Goal: Task Accomplishment & Management: Use online tool/utility

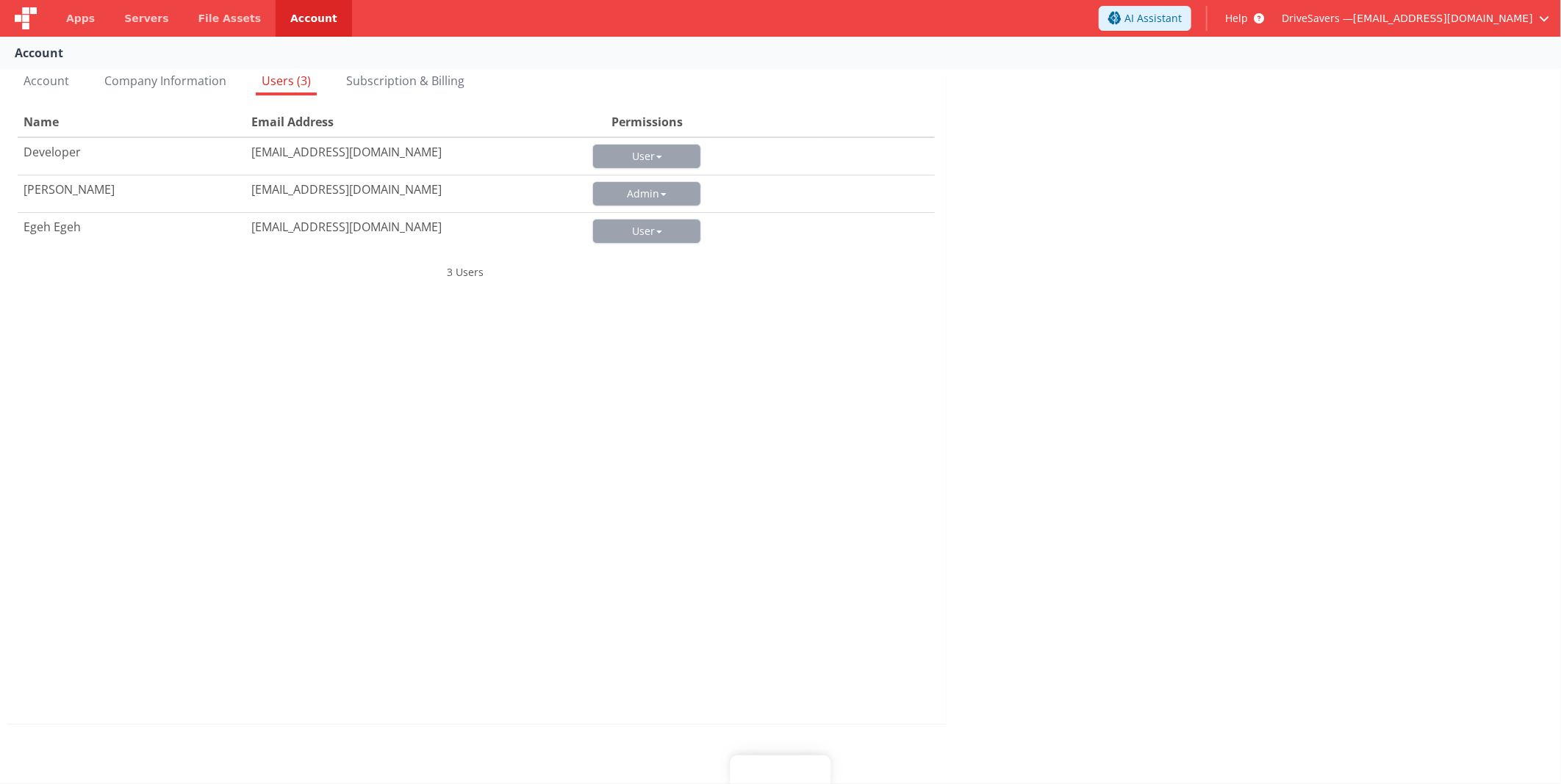
click at [48, 26] on div at bounding box center [26, 18] width 51 height 36
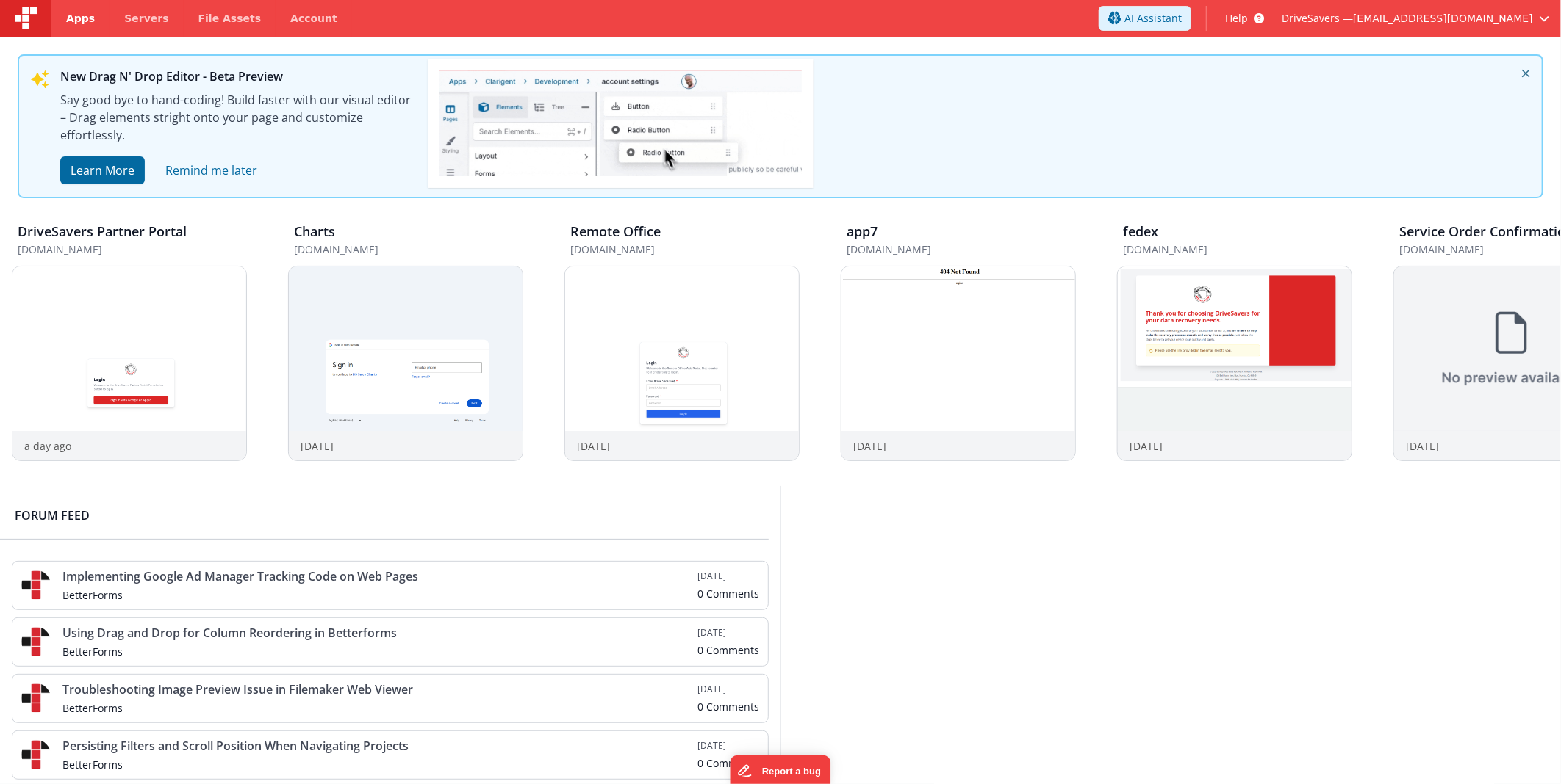
click at [64, 24] on link "Apps" at bounding box center [80, 18] width 58 height 36
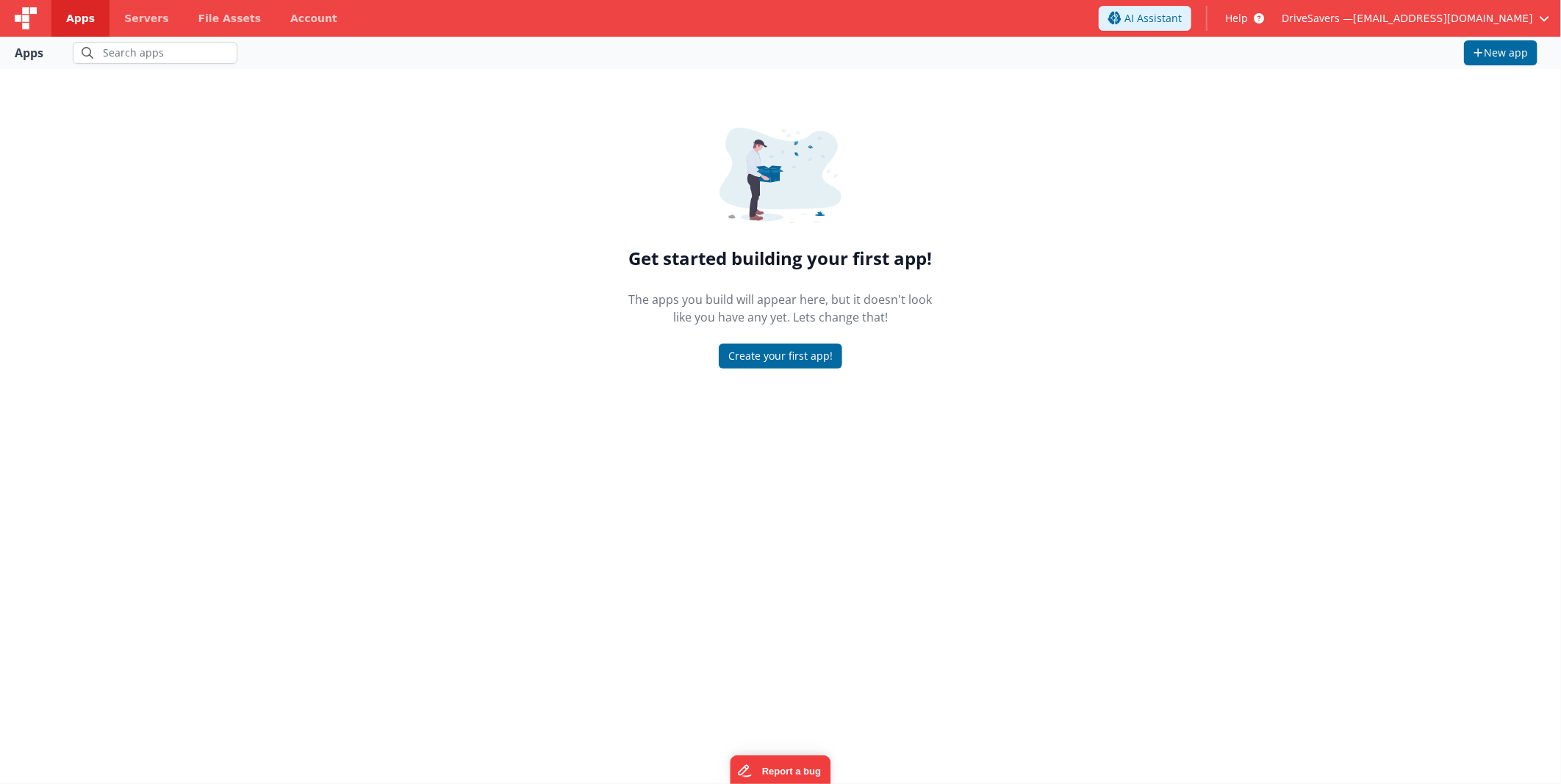
click at [92, 19] on link "Apps" at bounding box center [80, 18] width 58 height 36
click at [30, 18] on img at bounding box center [26, 18] width 22 height 22
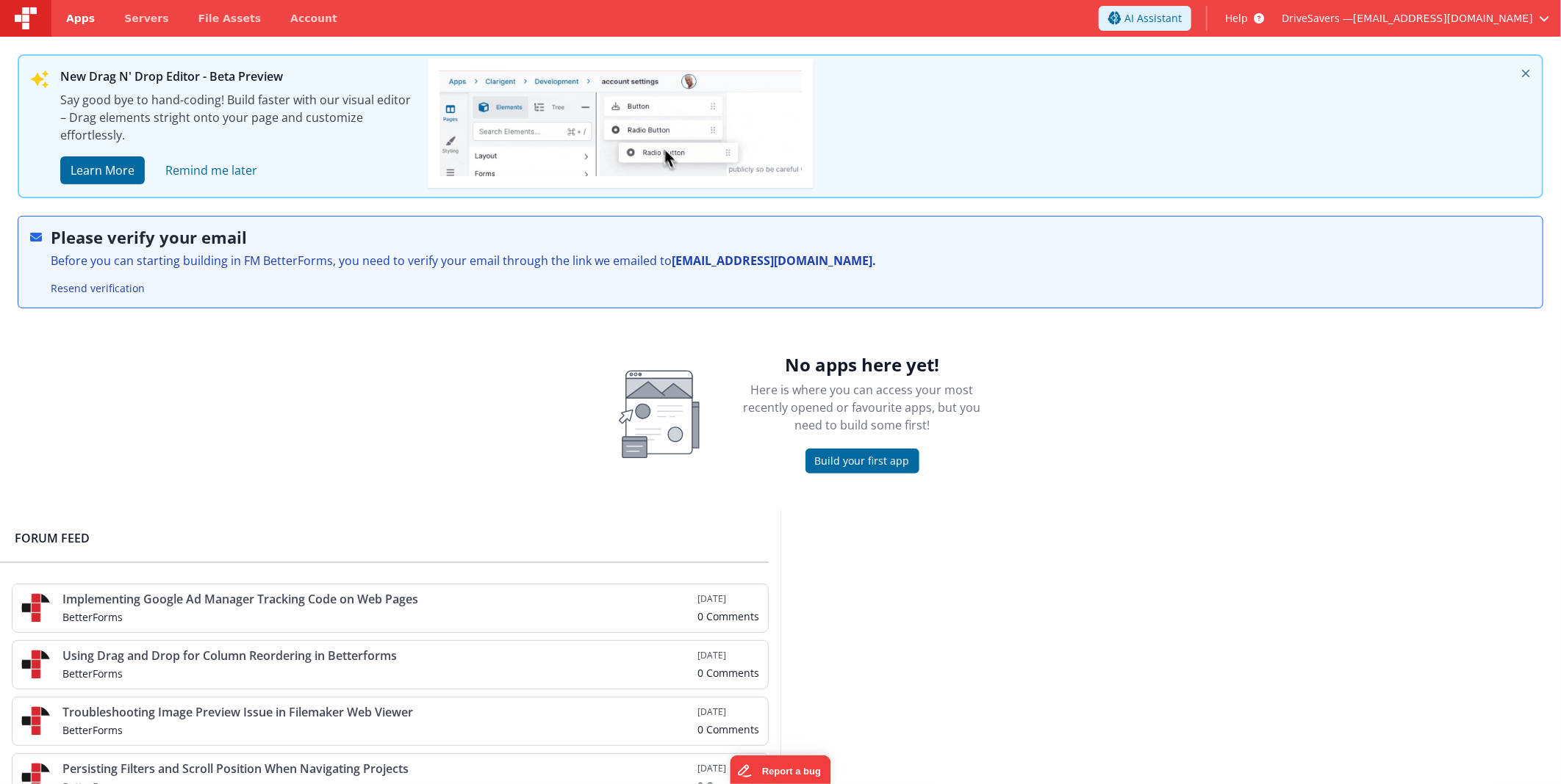
click at [64, 22] on link "Apps" at bounding box center [80, 18] width 58 height 36
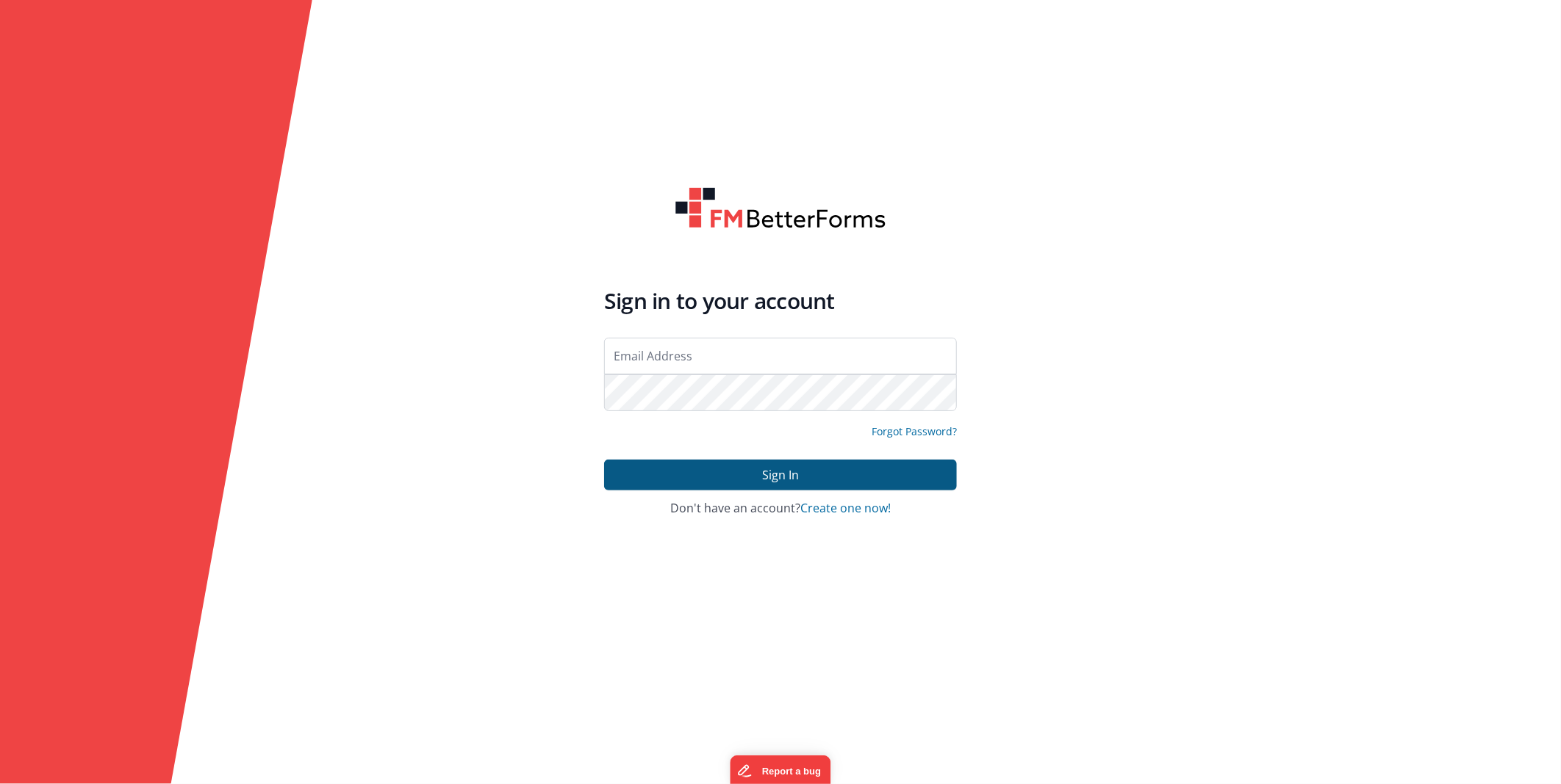
type input "[EMAIL_ADDRESS][DOMAIN_NAME]"
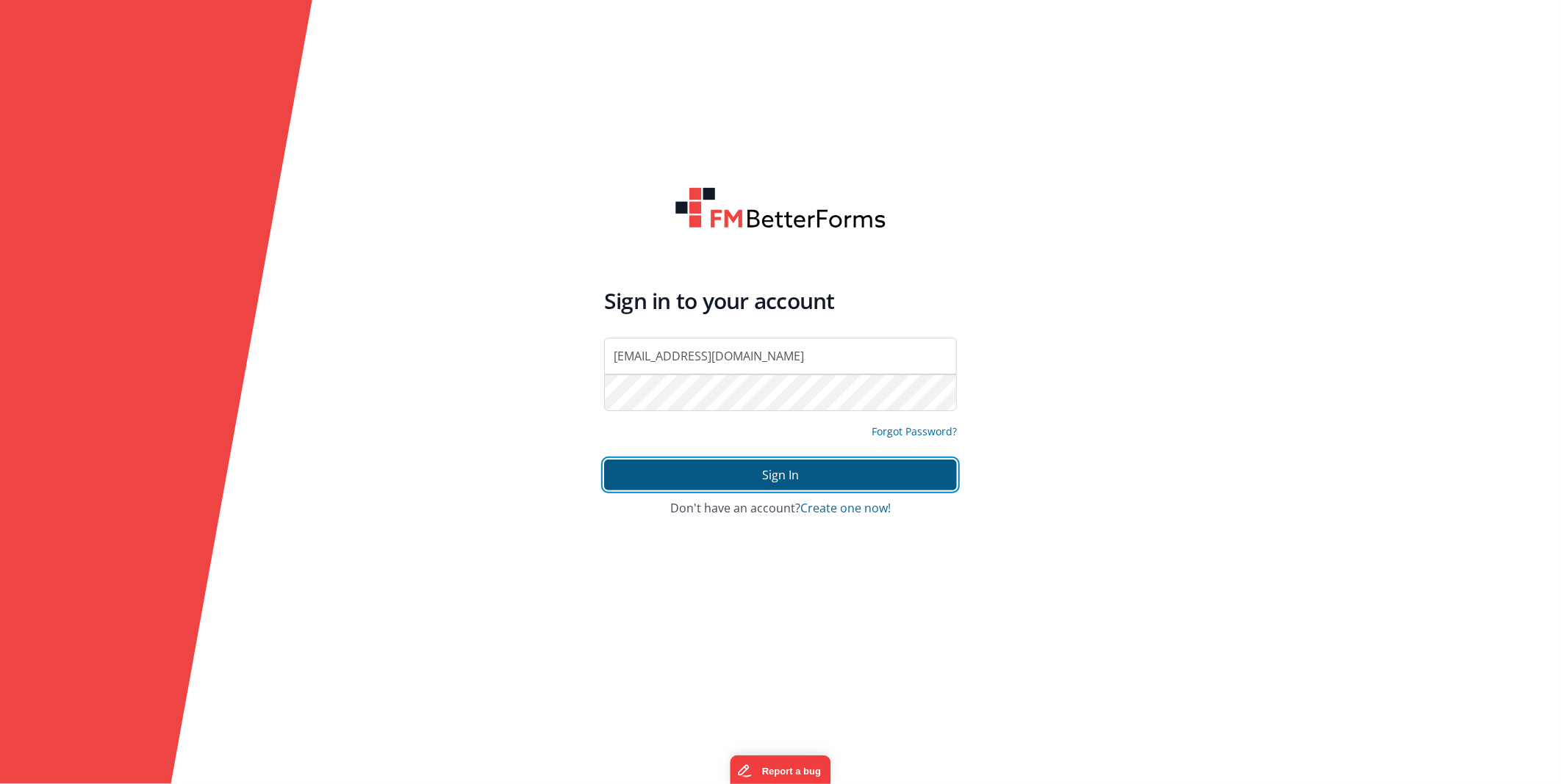
click at [757, 472] on button "Sign In" at bounding box center [780, 475] width 353 height 31
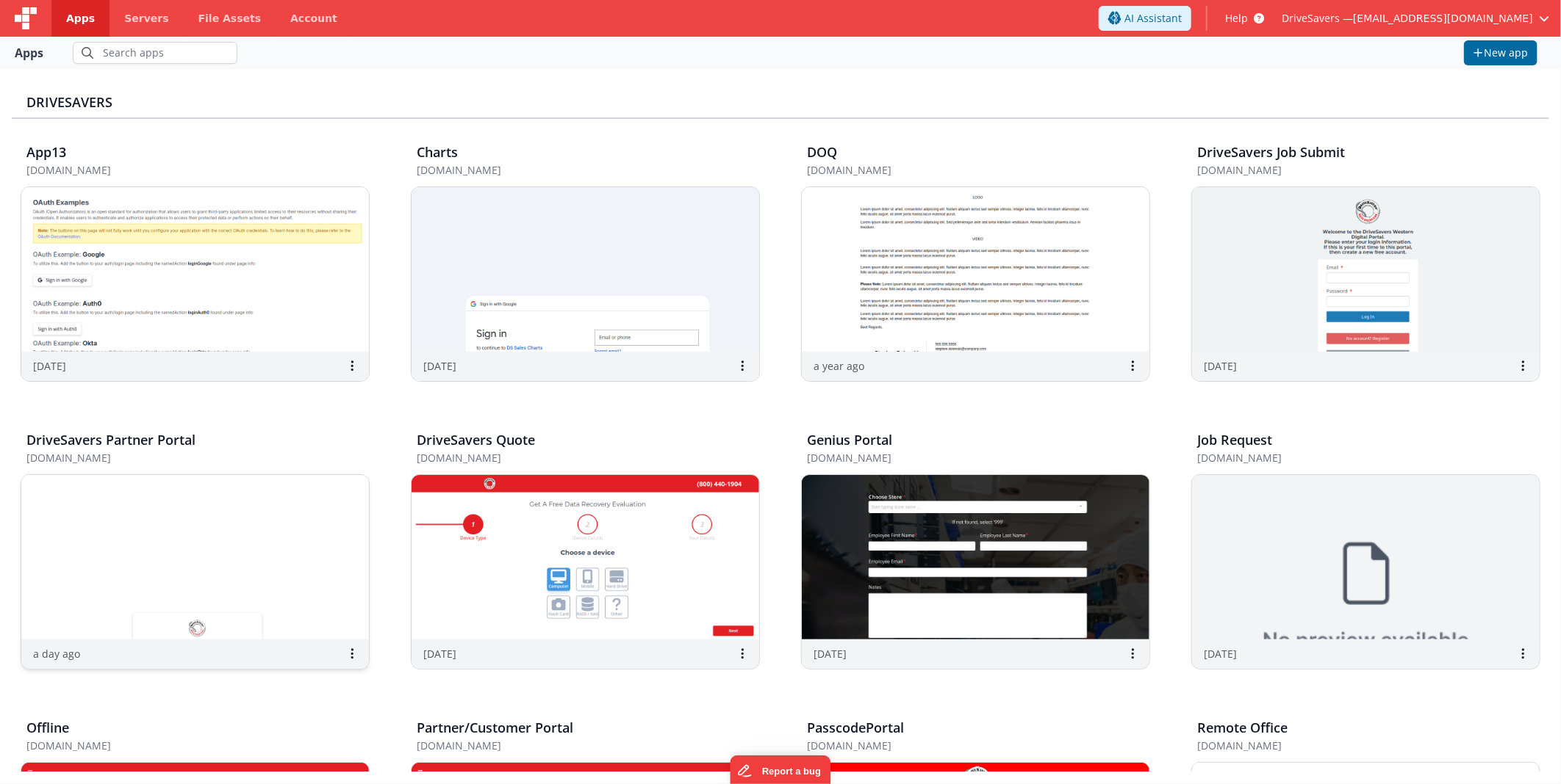
click at [257, 526] on img at bounding box center [195, 557] width 348 height 165
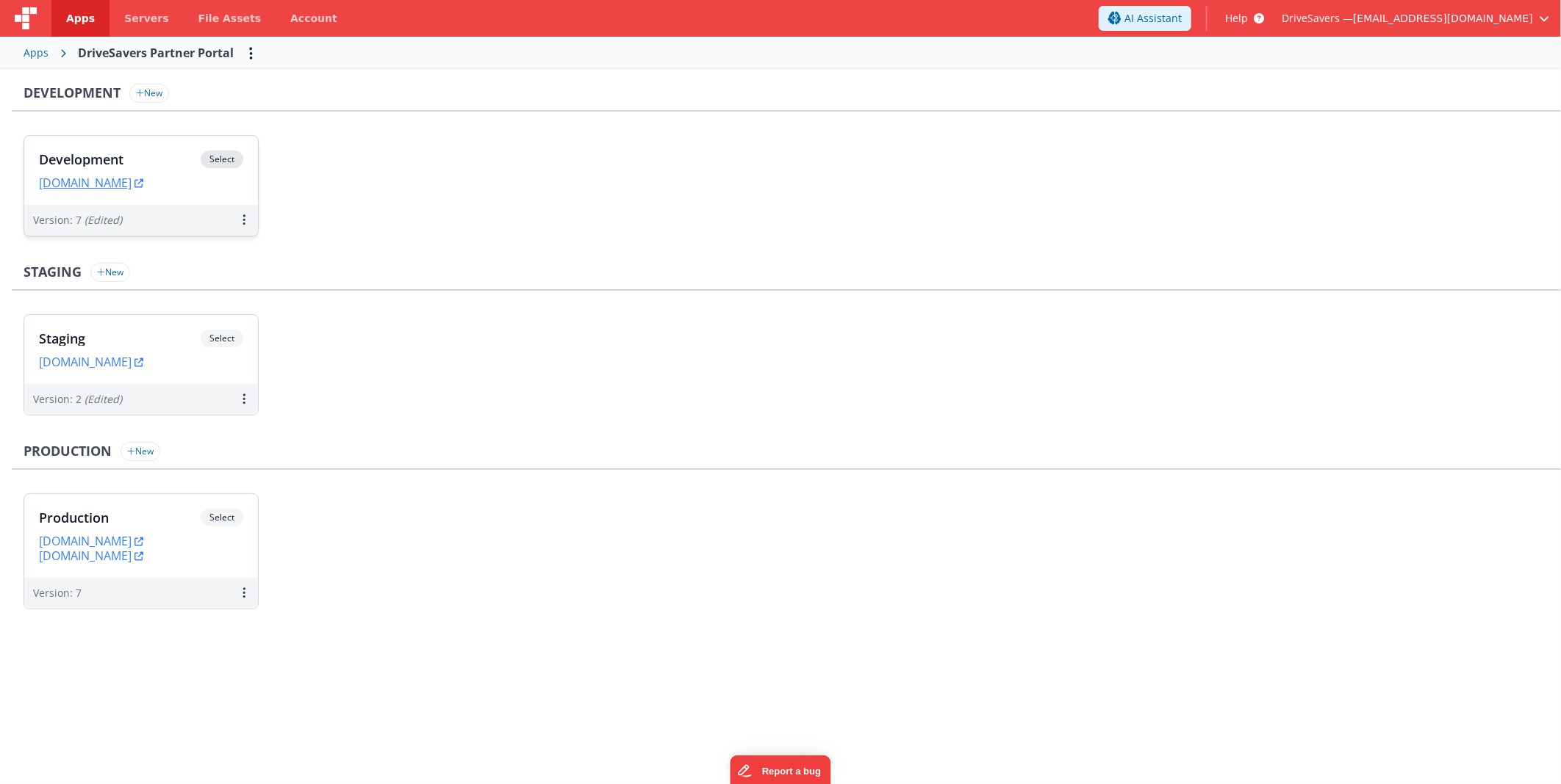
click at [130, 153] on h3 "Development" at bounding box center [120, 159] width 162 height 15
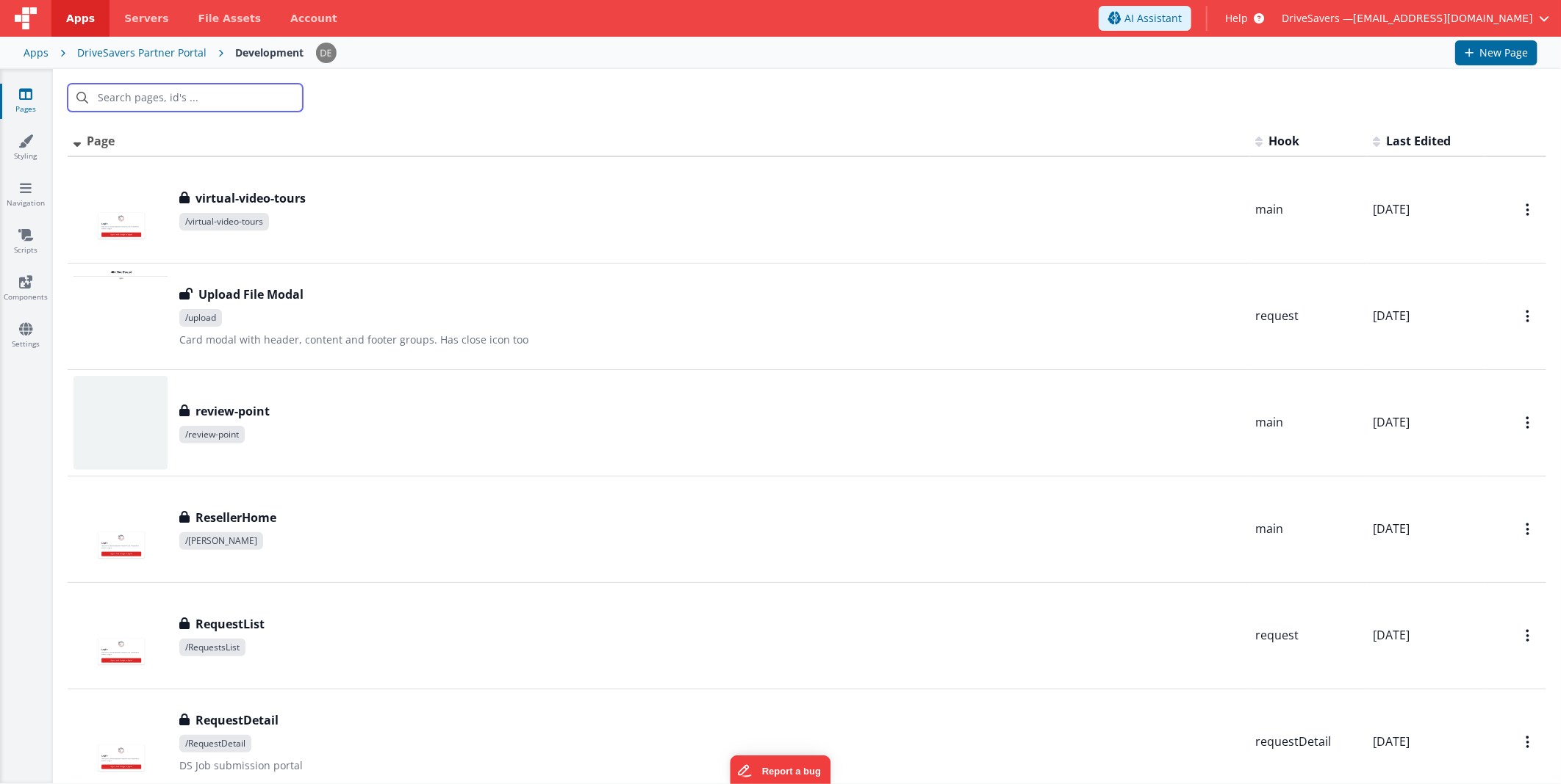
click at [188, 105] on input "text" at bounding box center [185, 98] width 235 height 28
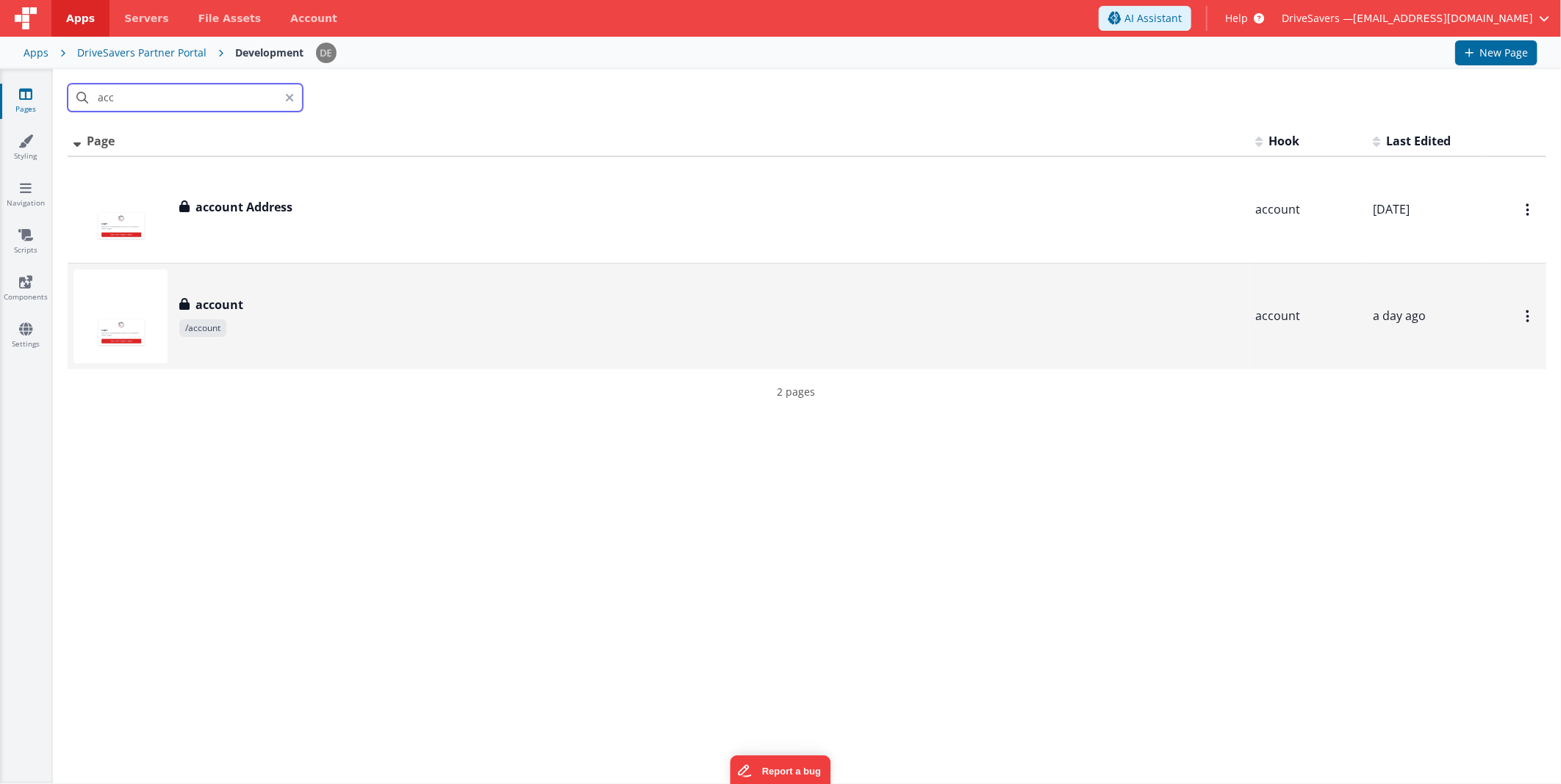
type input "acc"
click at [191, 312] on span "account" at bounding box center [216, 304] width 54 height 18
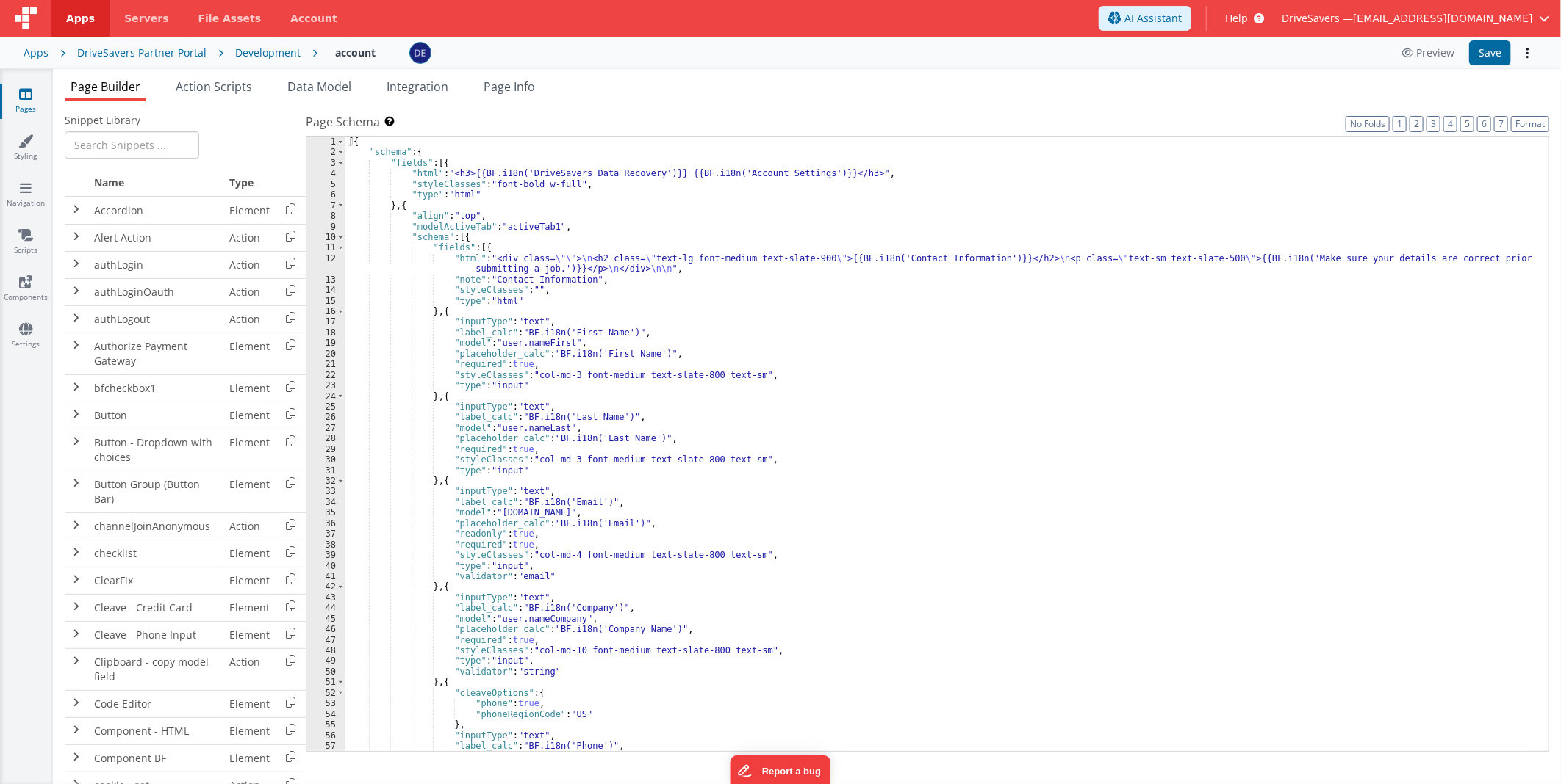
click at [784, 113] on label "Page Schema Shortcuts: Find: command-f Fold: command-option-L Unfold: command-o…" at bounding box center [927, 122] width 1243 height 18
click at [996, 283] on div "[{ "schema" : { "fields" : [{ "html" : "<h3>{{BF.i18n('DriveSavers Data Recover…" at bounding box center [940, 455] width 1191 height 637
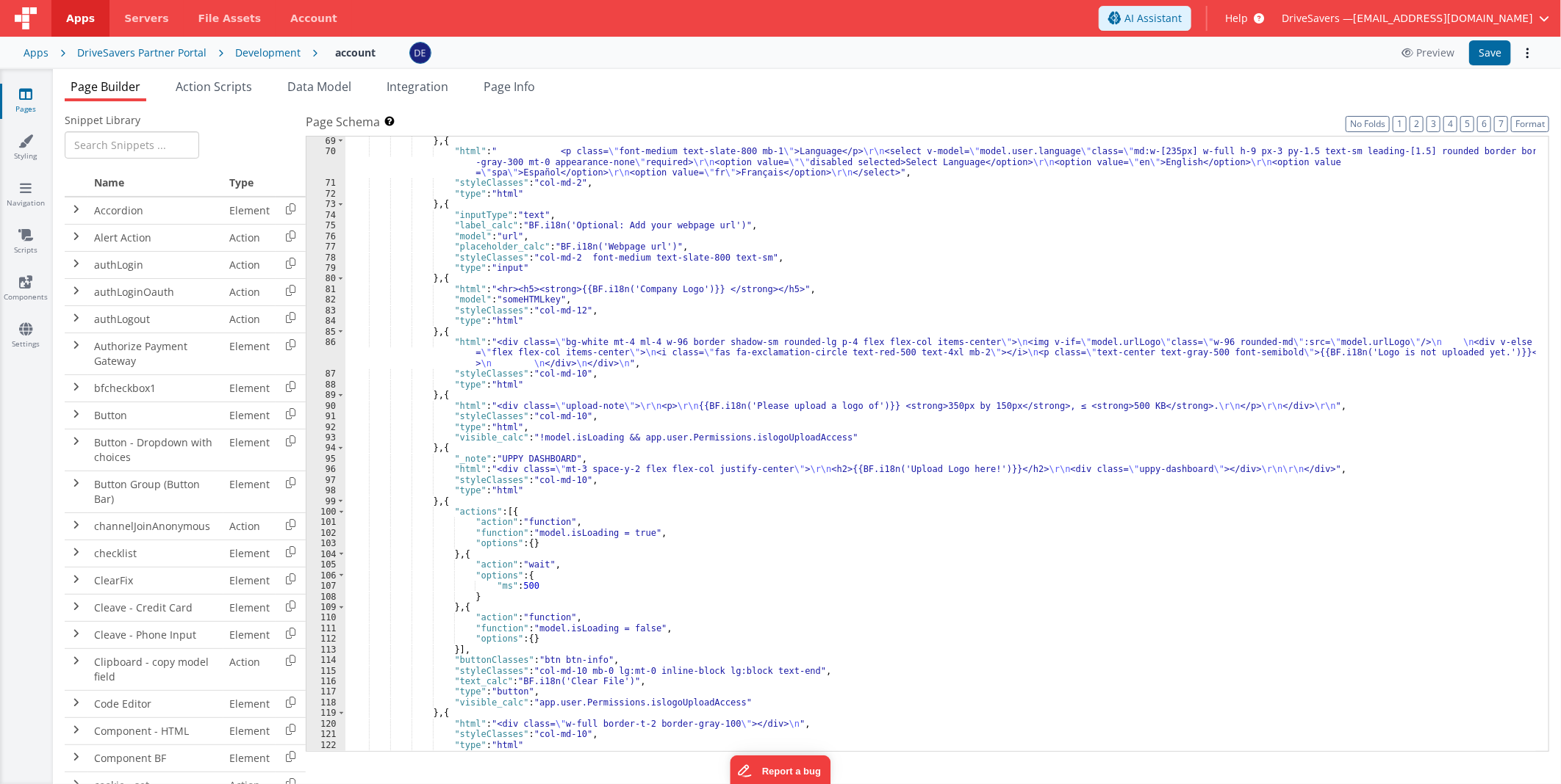
scroll to position [831, 0]
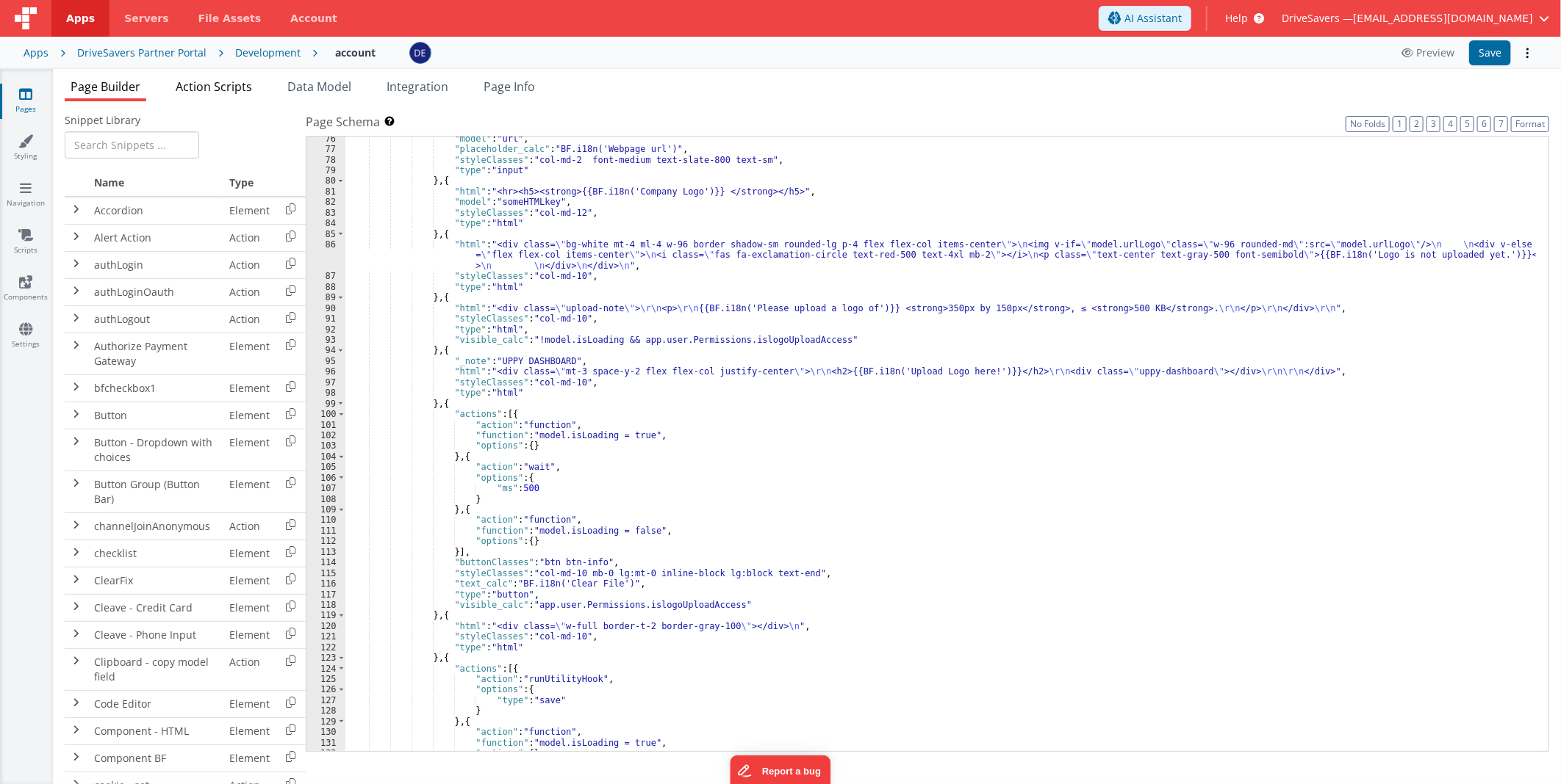
click at [246, 95] on li "Action Scripts" at bounding box center [214, 89] width 89 height 23
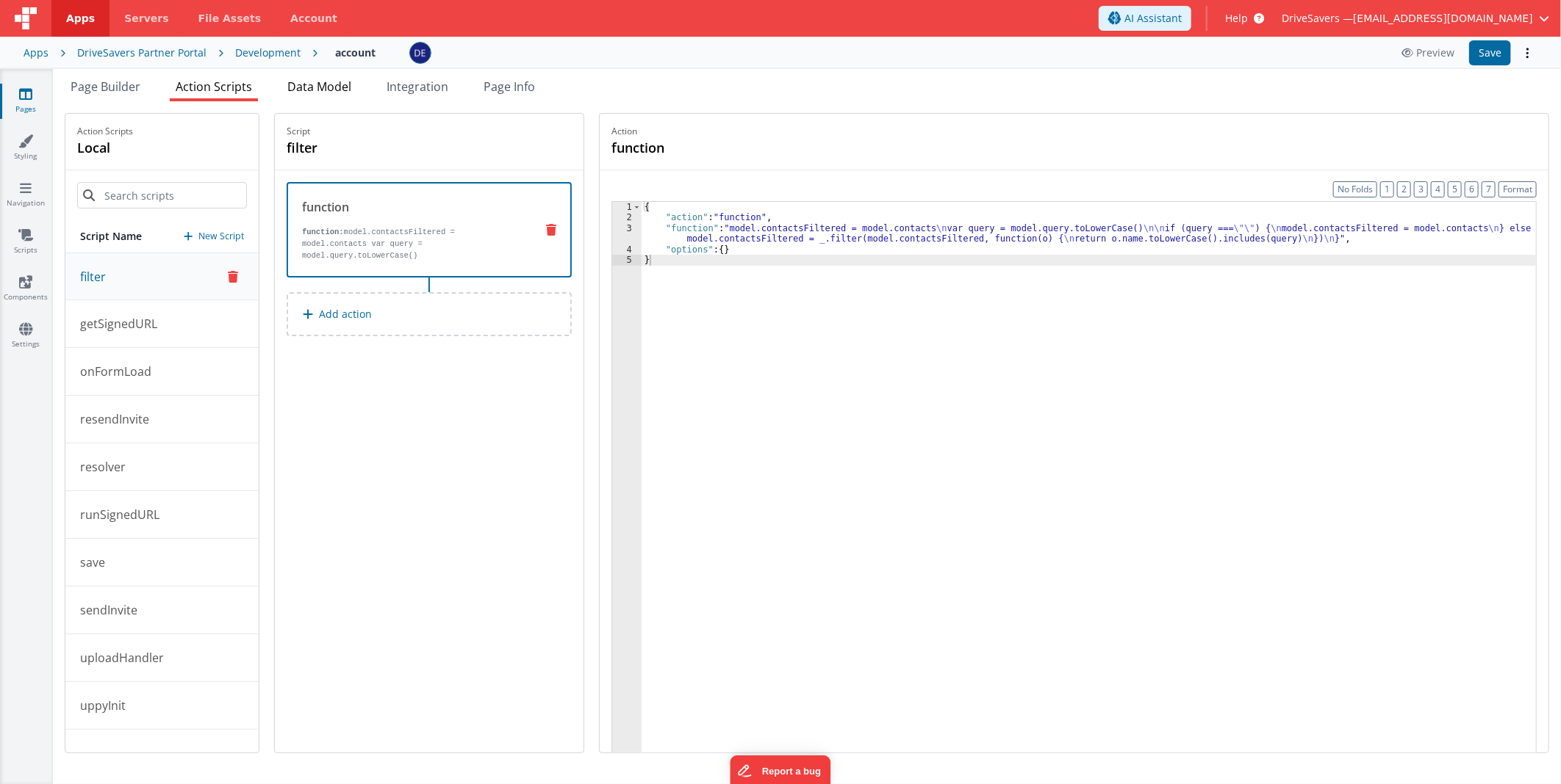
click at [309, 93] on span "Data Model" at bounding box center [319, 86] width 64 height 16
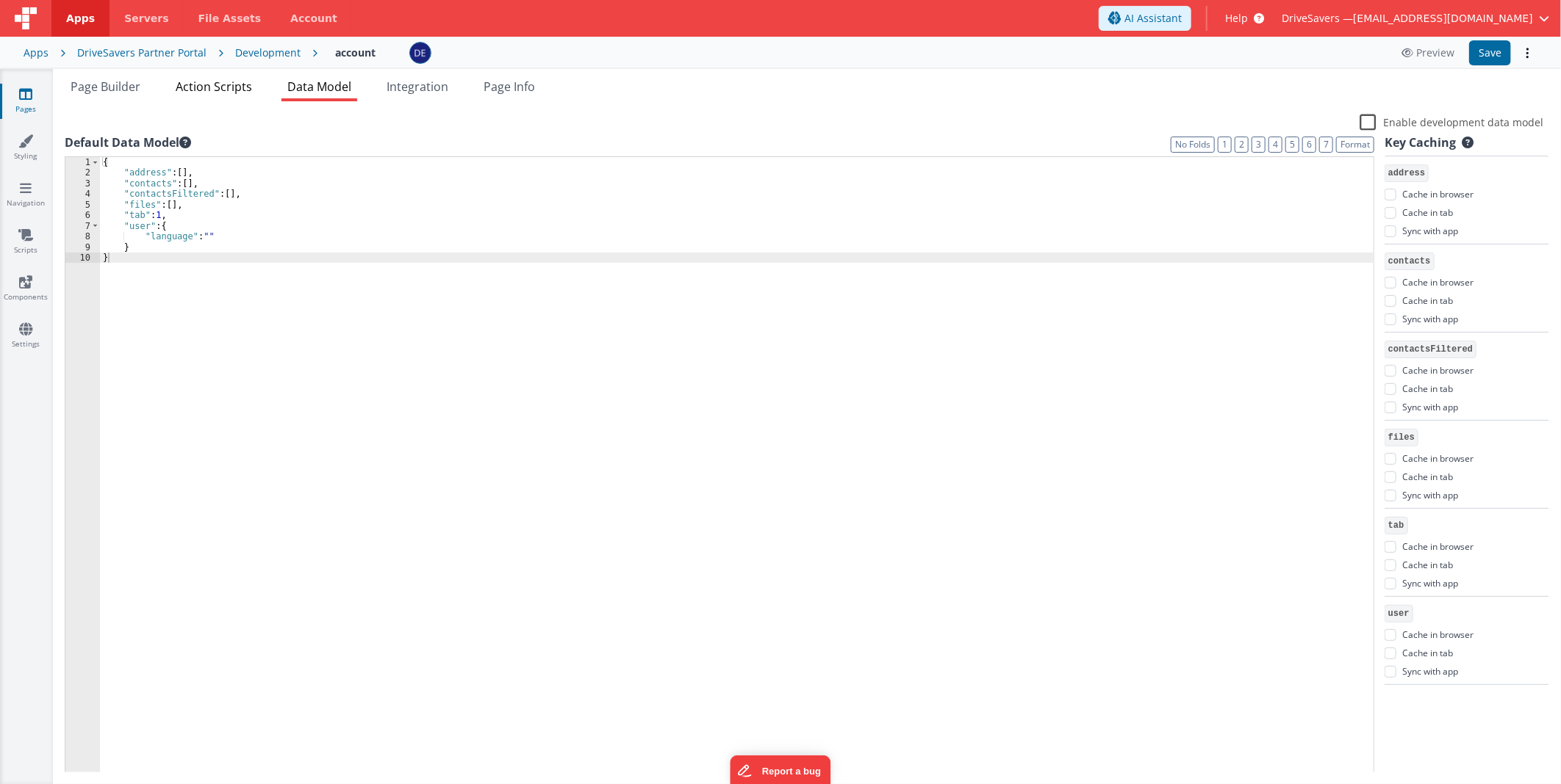
click at [219, 95] on li "Action Scripts" at bounding box center [214, 89] width 89 height 23
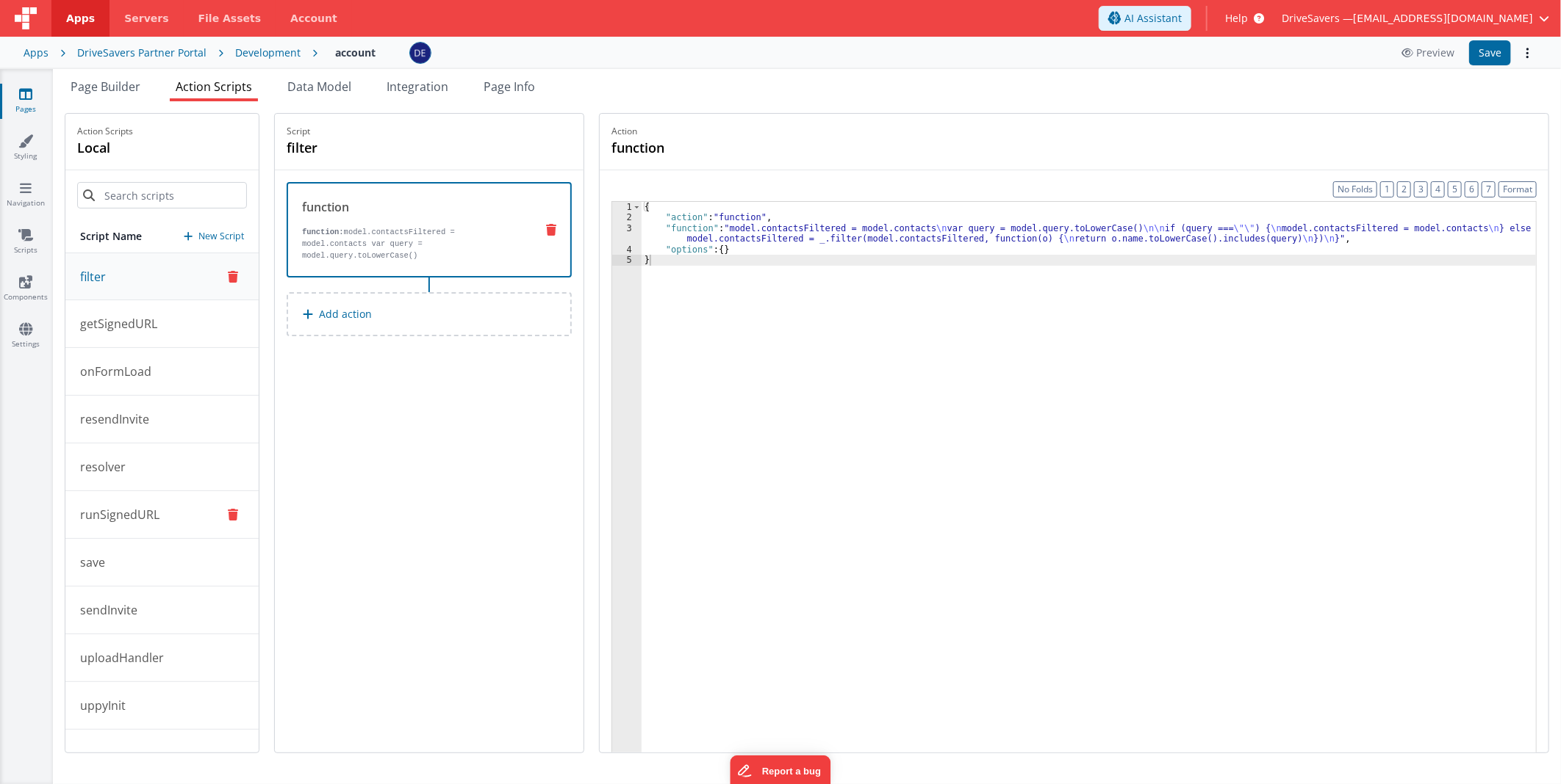
click at [171, 508] on button "runSignedURL" at bounding box center [162, 515] width 193 height 47
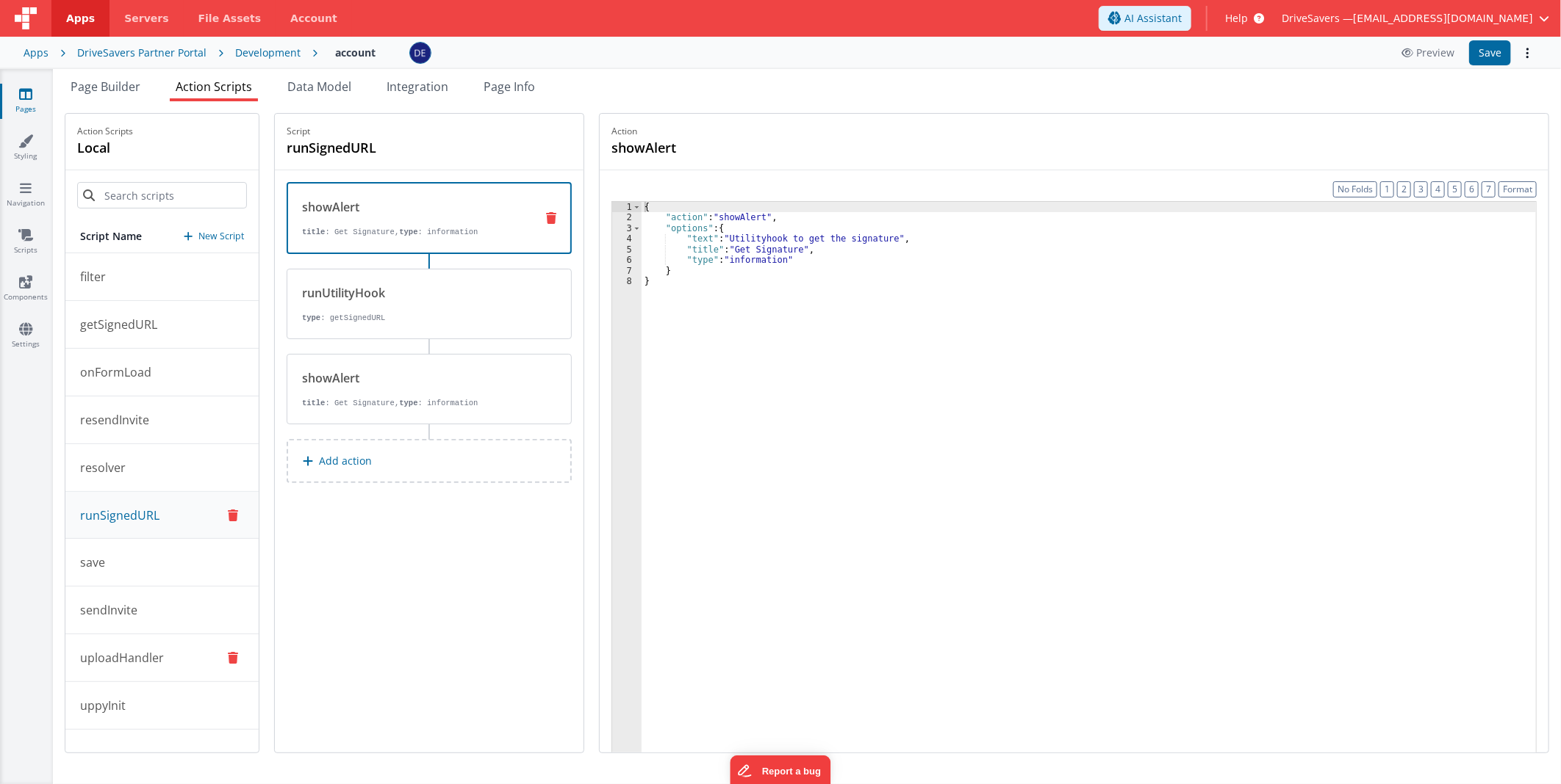
click at [170, 647] on button "uploadHandler" at bounding box center [162, 657] width 193 height 47
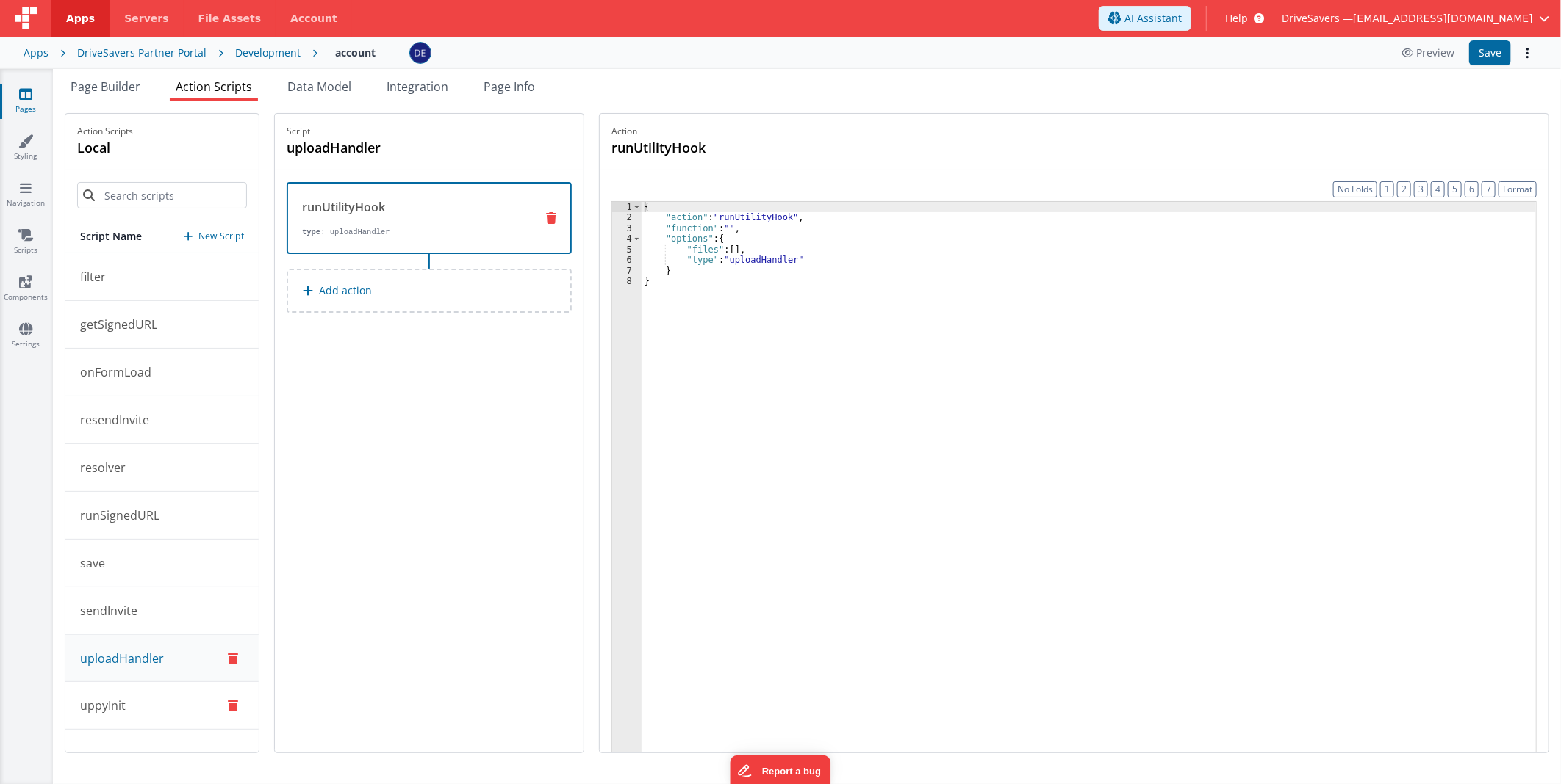
click at [113, 701] on p "uppyInit" at bounding box center [99, 706] width 54 height 18
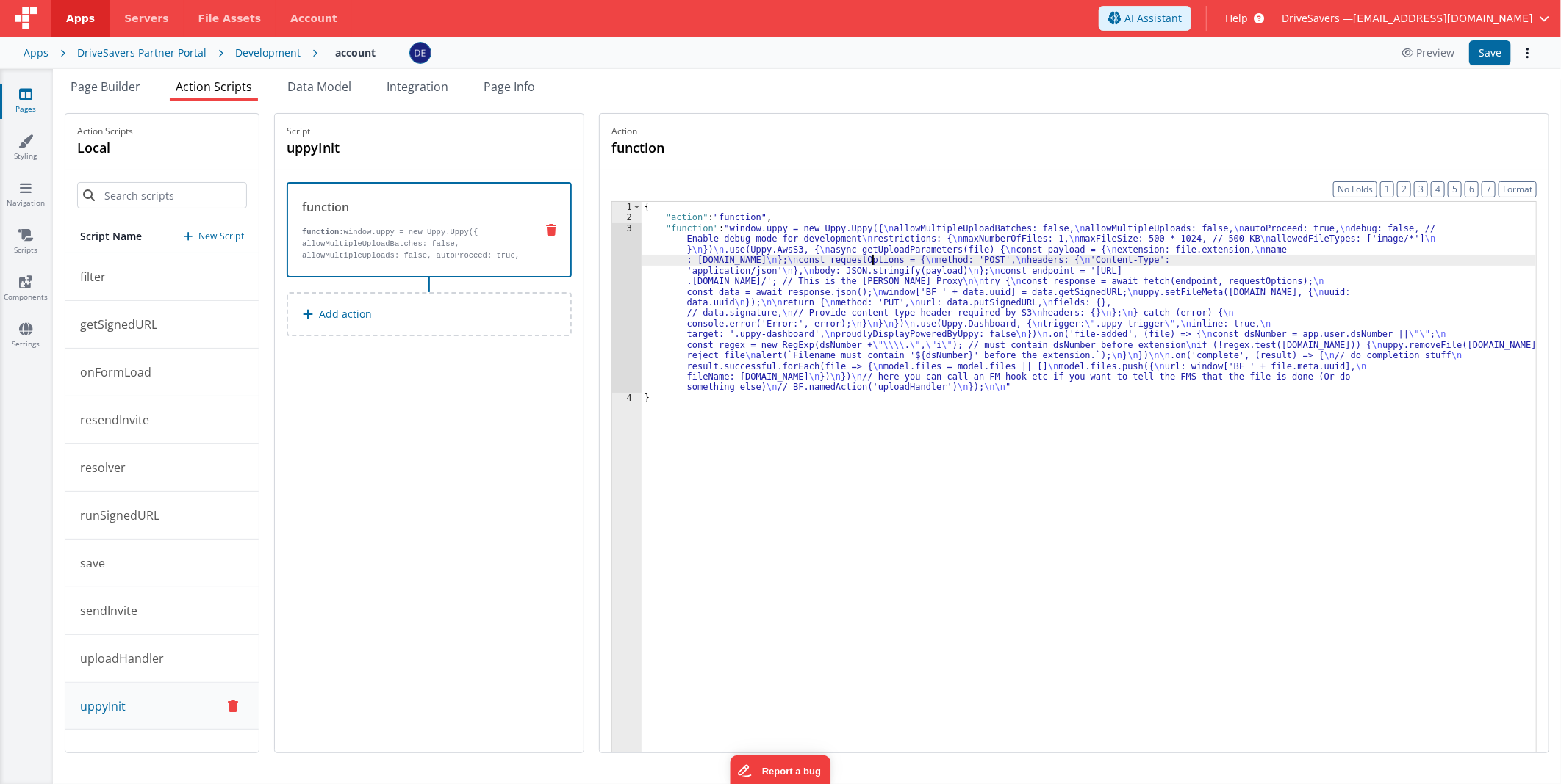
click at [882, 259] on div "{ "action" : "function" , "function" : "window.uppy = new Uppy.Uppy({ \n allowM…" at bounding box center [1088, 511] width 894 height 618
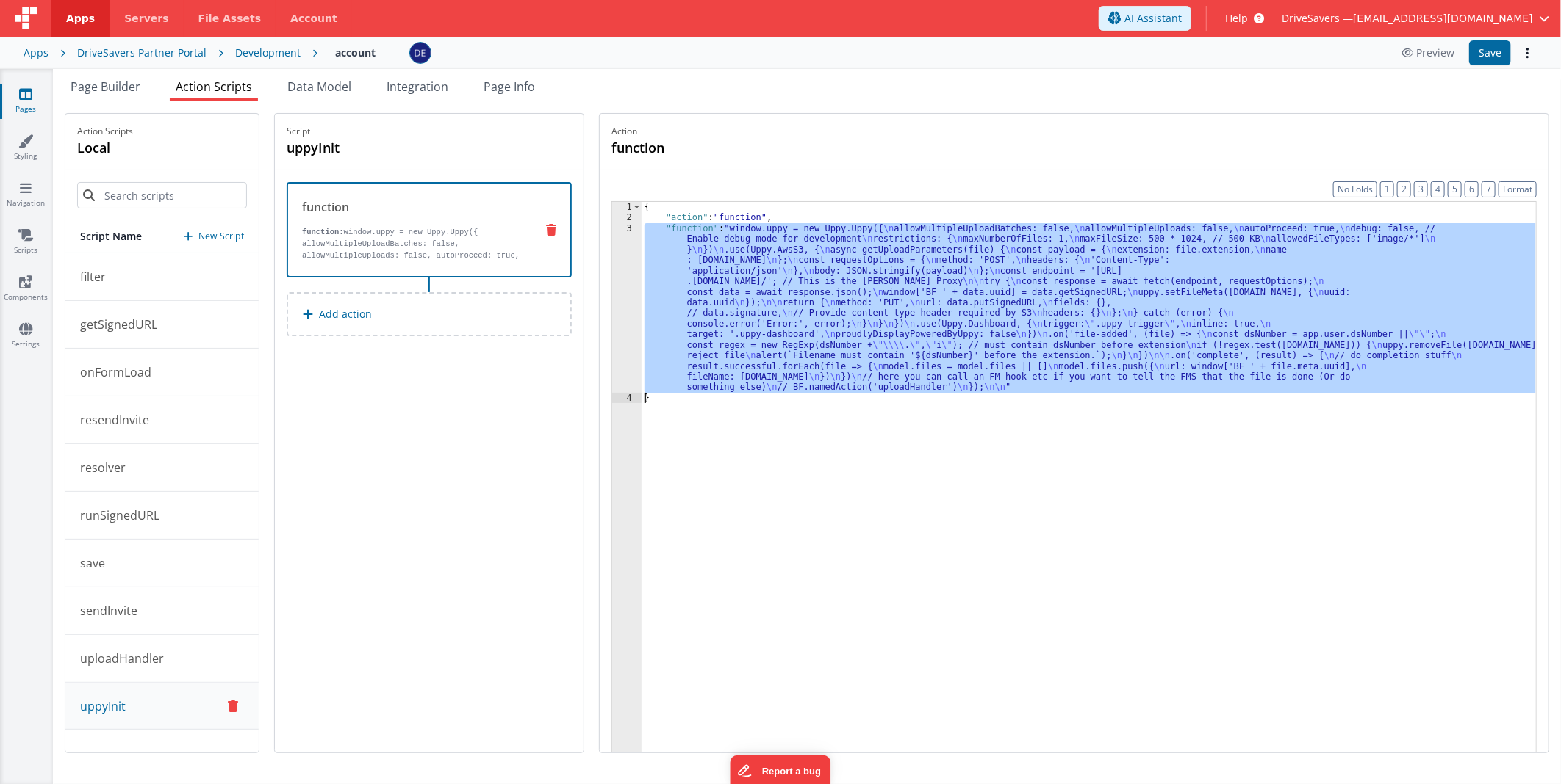
click at [630, 278] on div "3" at bounding box center [627, 308] width 30 height 170
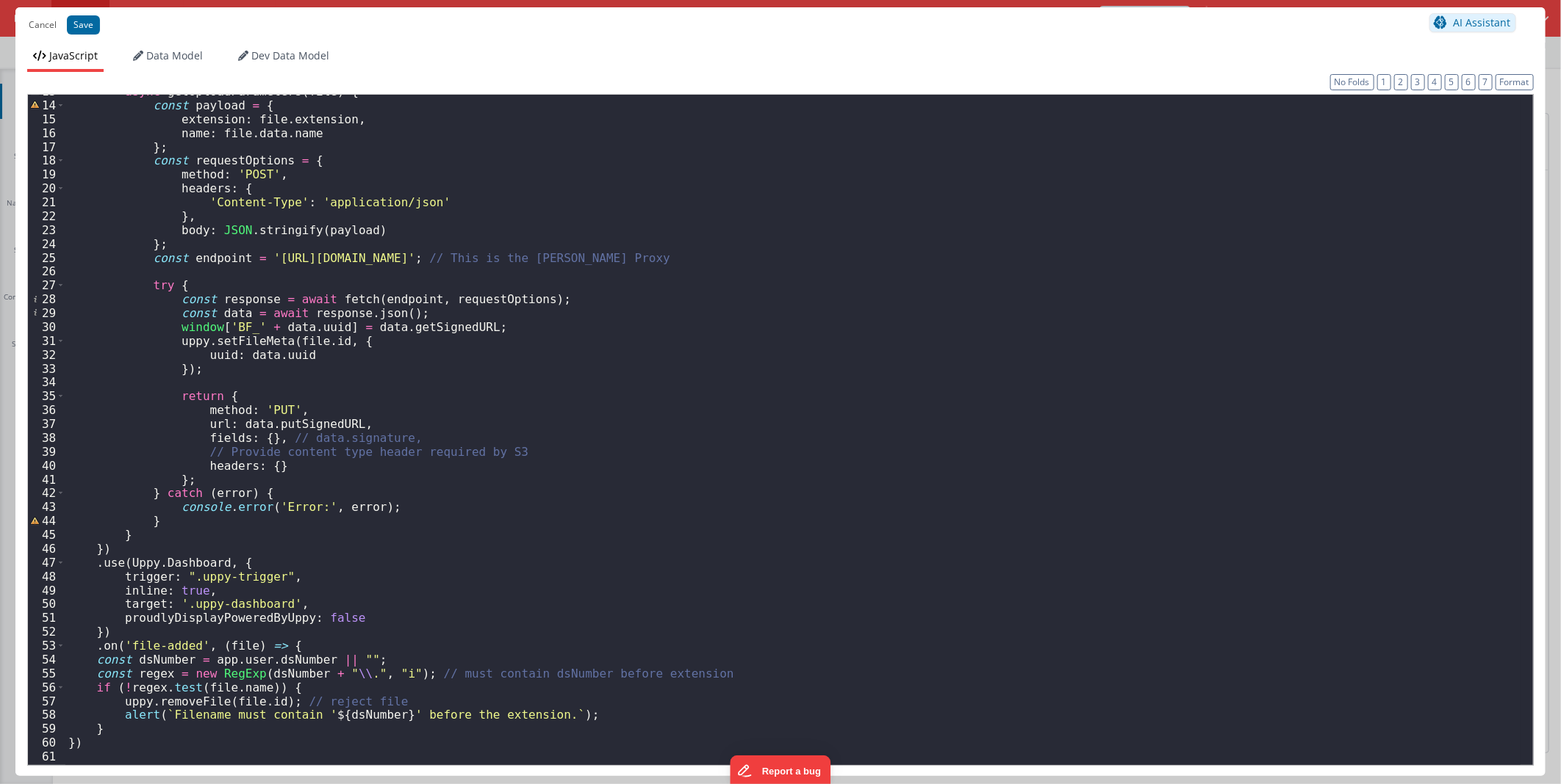
scroll to position [0, 0]
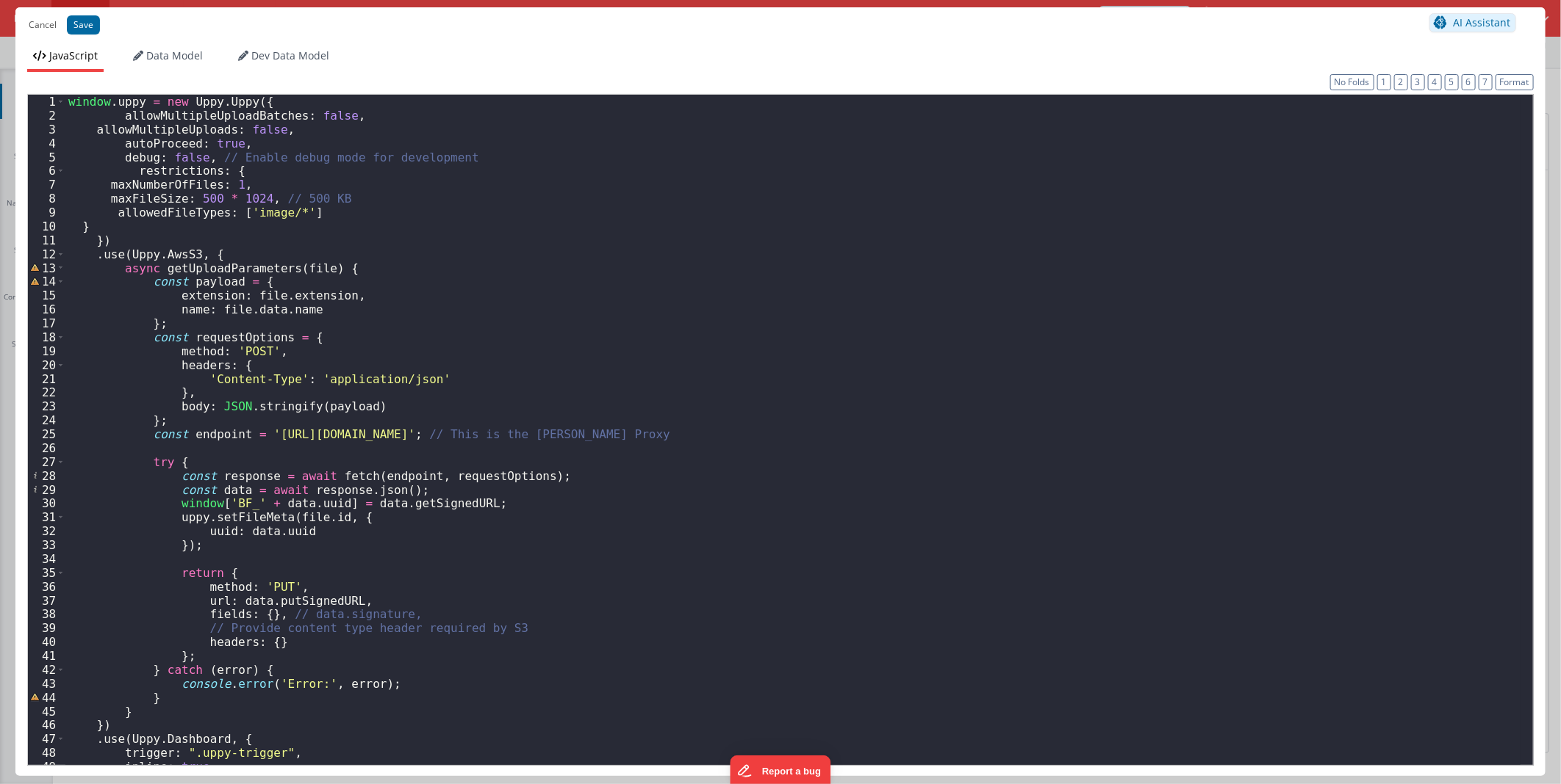
click at [629, 279] on div "window . uppy = new Uppy . Uppy ({ allowMultipleUploadBatches : false , allowMu…" at bounding box center [792, 442] width 1455 height 696
click at [412, 262] on div "window . uppy = new Uppy . Uppy ({ allowMultipleUploadBatches : false , allowMu…" at bounding box center [792, 442] width 1455 height 696
click at [873, 266] on div "window . uppy = new Uppy . Uppy ({ allowMultipleUploadBatches : false , allowMu…" at bounding box center [792, 442] width 1455 height 696
click at [652, 414] on div "window . uppy = new Uppy . Uppy ({ allowMultipleUploadBatches : false , allowMu…" at bounding box center [792, 442] width 1455 height 696
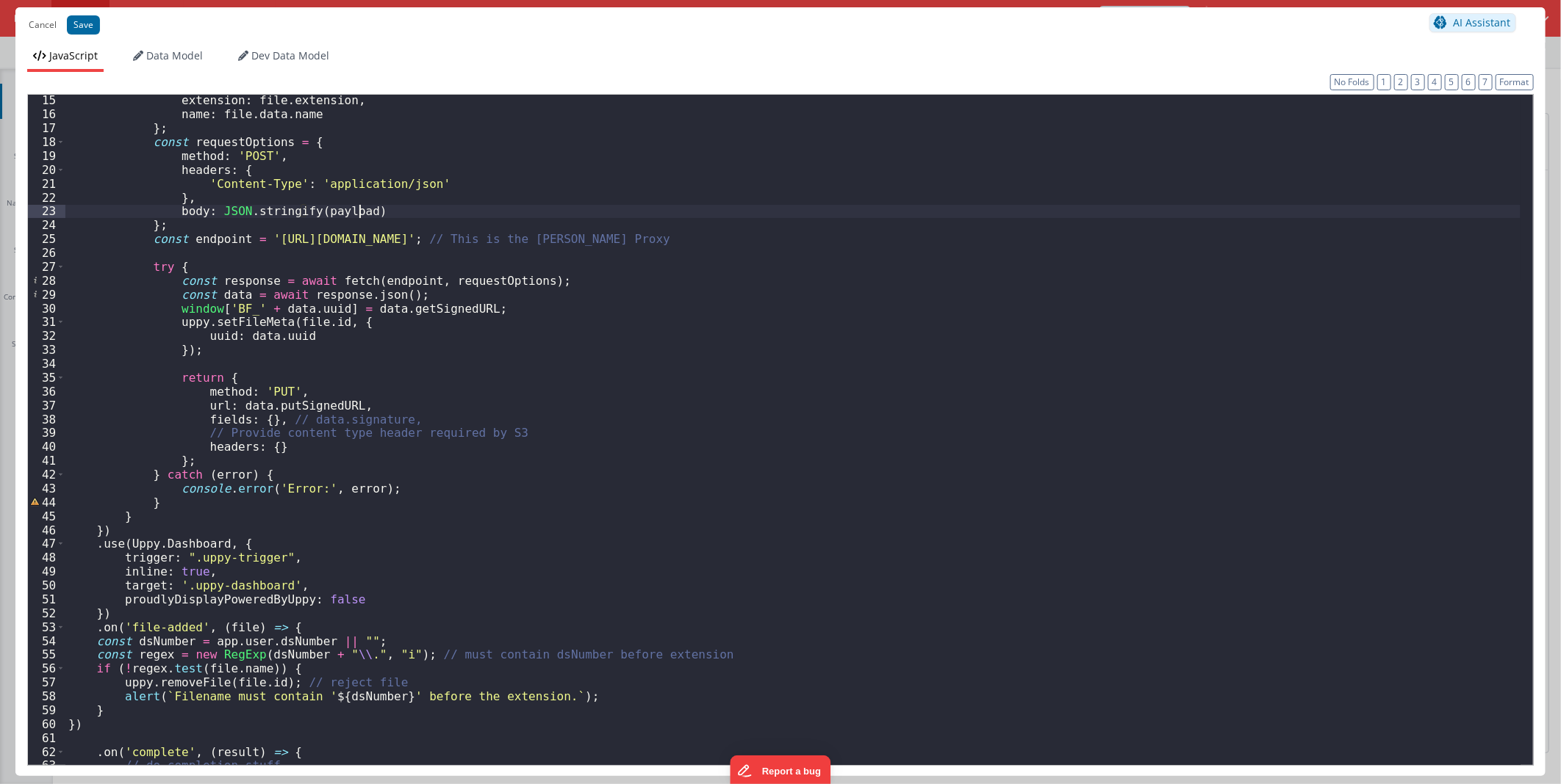
scroll to position [244, 0]
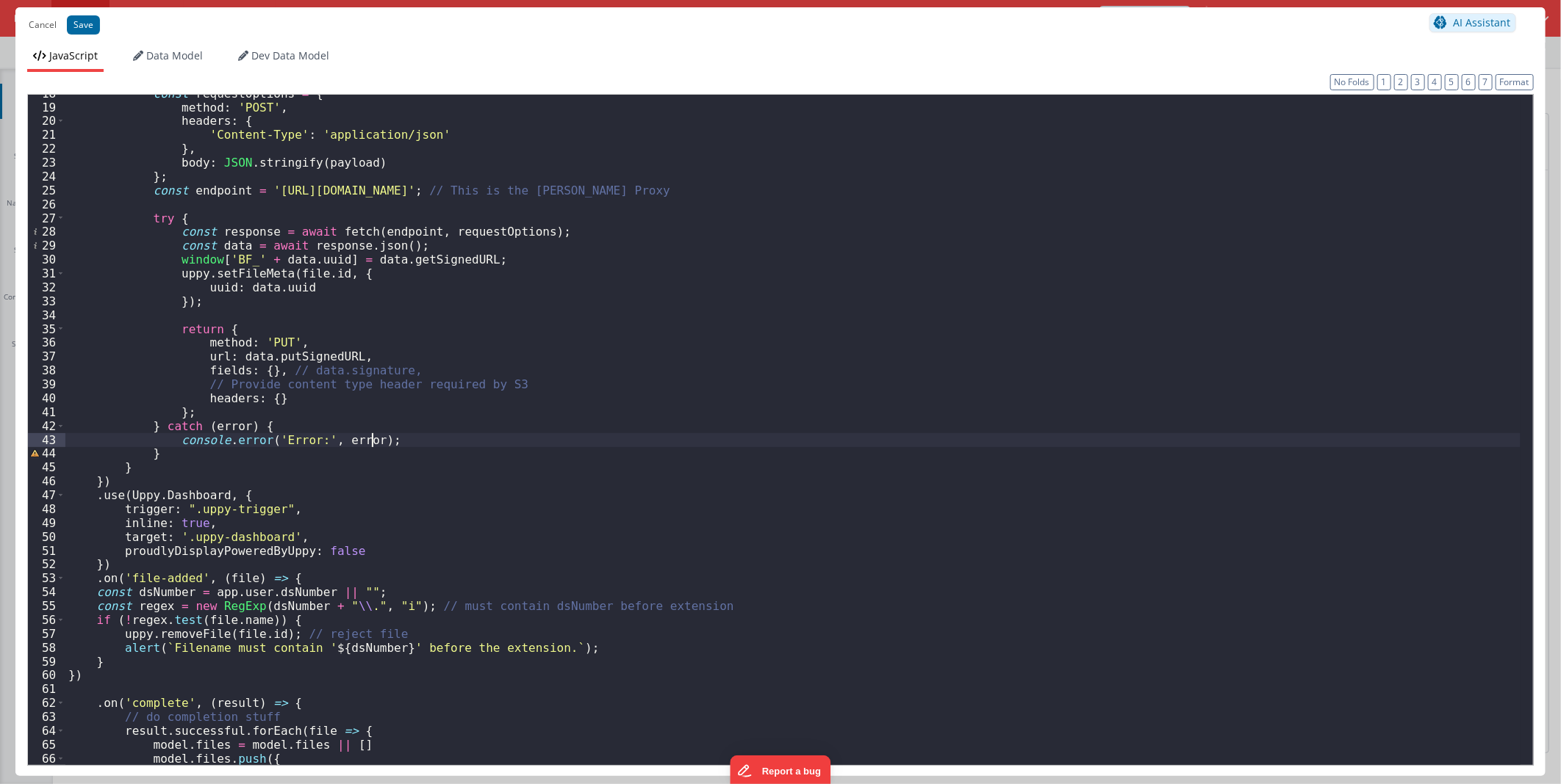
click at [1046, 443] on div "const requestOptions = { method : 'POST' , headers : { 'Content-Type' : 'applic…" at bounding box center [792, 435] width 1455 height 696
click at [392, 439] on div "const requestOptions = { method : 'POST' , headers : { 'Content-Type' : 'applic…" at bounding box center [792, 435] width 1455 height 696
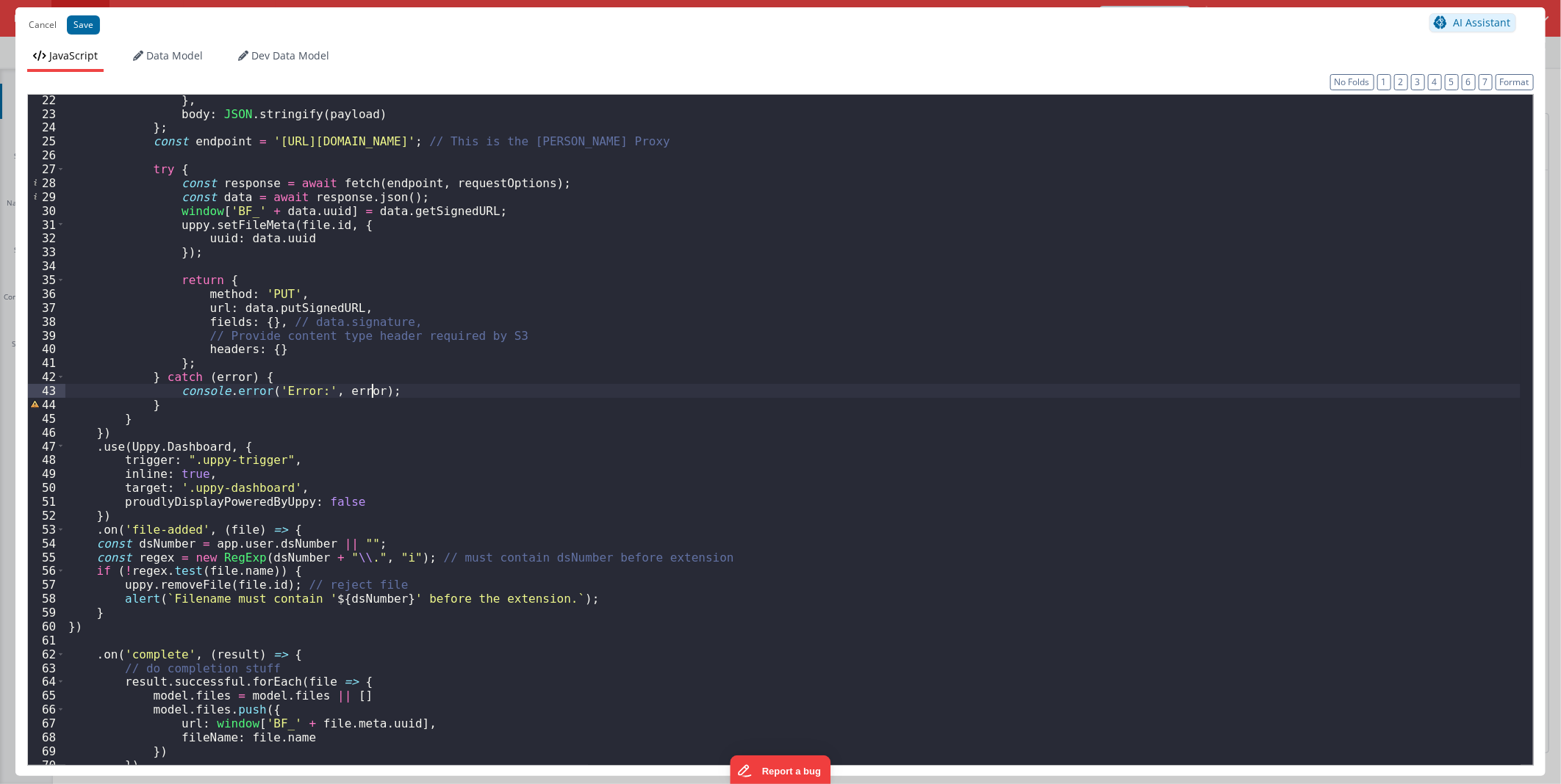
click at [416, 390] on div "} , body : JSON . stringify ( payload ) } ; const endpoint = '[URL][DOMAIN_NAME…" at bounding box center [792, 441] width 1455 height 696
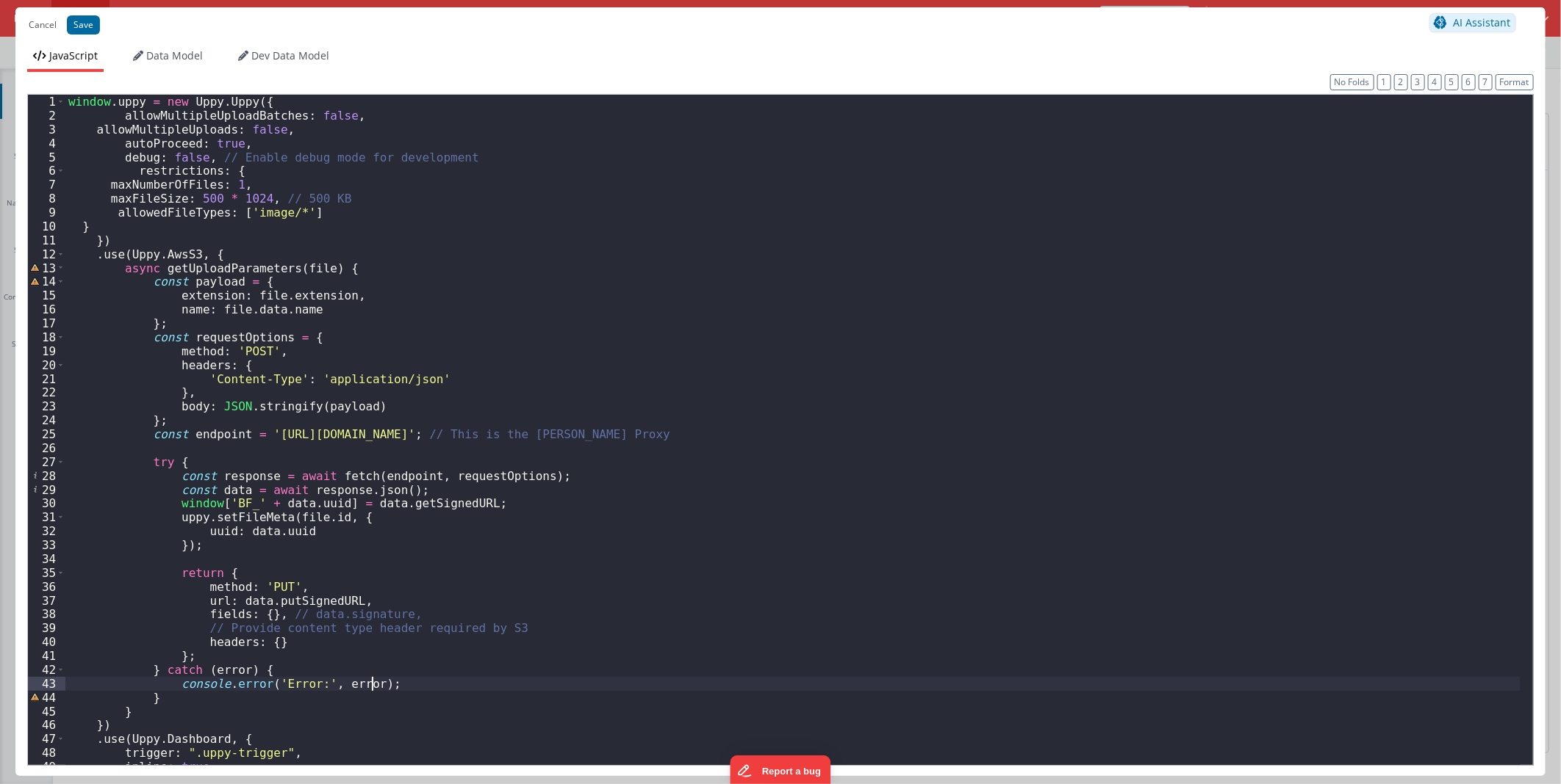
scroll to position [0, 0]
click at [715, 197] on div "window . uppy = new Uppy . Uppy ({ allowMultipleUploadBatches : false , allowMu…" at bounding box center [792, 442] width 1455 height 696
click at [760, 199] on div "window . uppy = new Uppy . Uppy ({ allowMultipleUploadBatches : false , allowMu…" at bounding box center [792, 442] width 1455 height 696
click at [780, 342] on div "window . uppy = new Uppy . Uppy ({ allowMultipleUploadBatches : false , allowMu…" at bounding box center [792, 442] width 1455 height 696
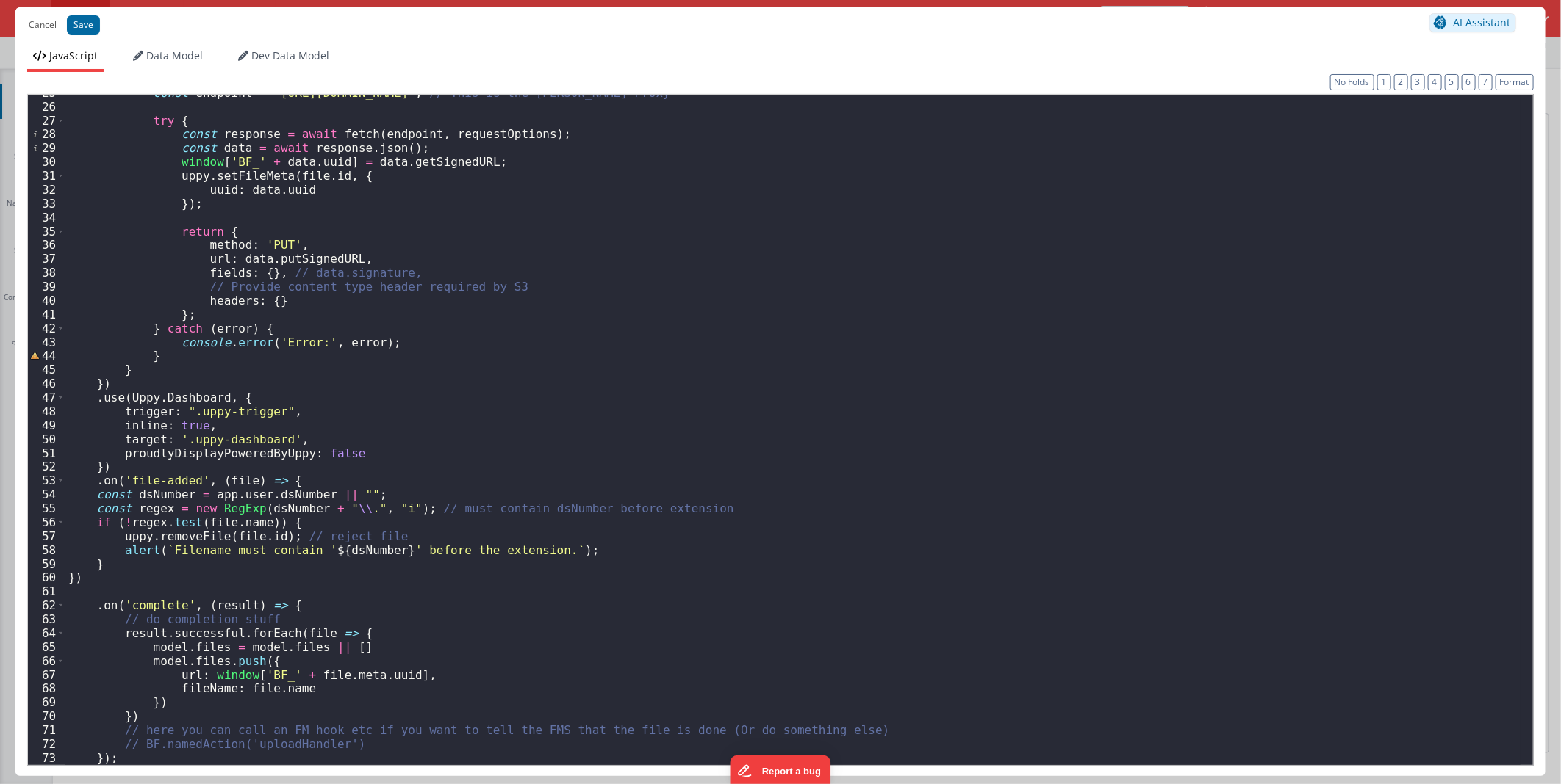
scroll to position [370, 0]
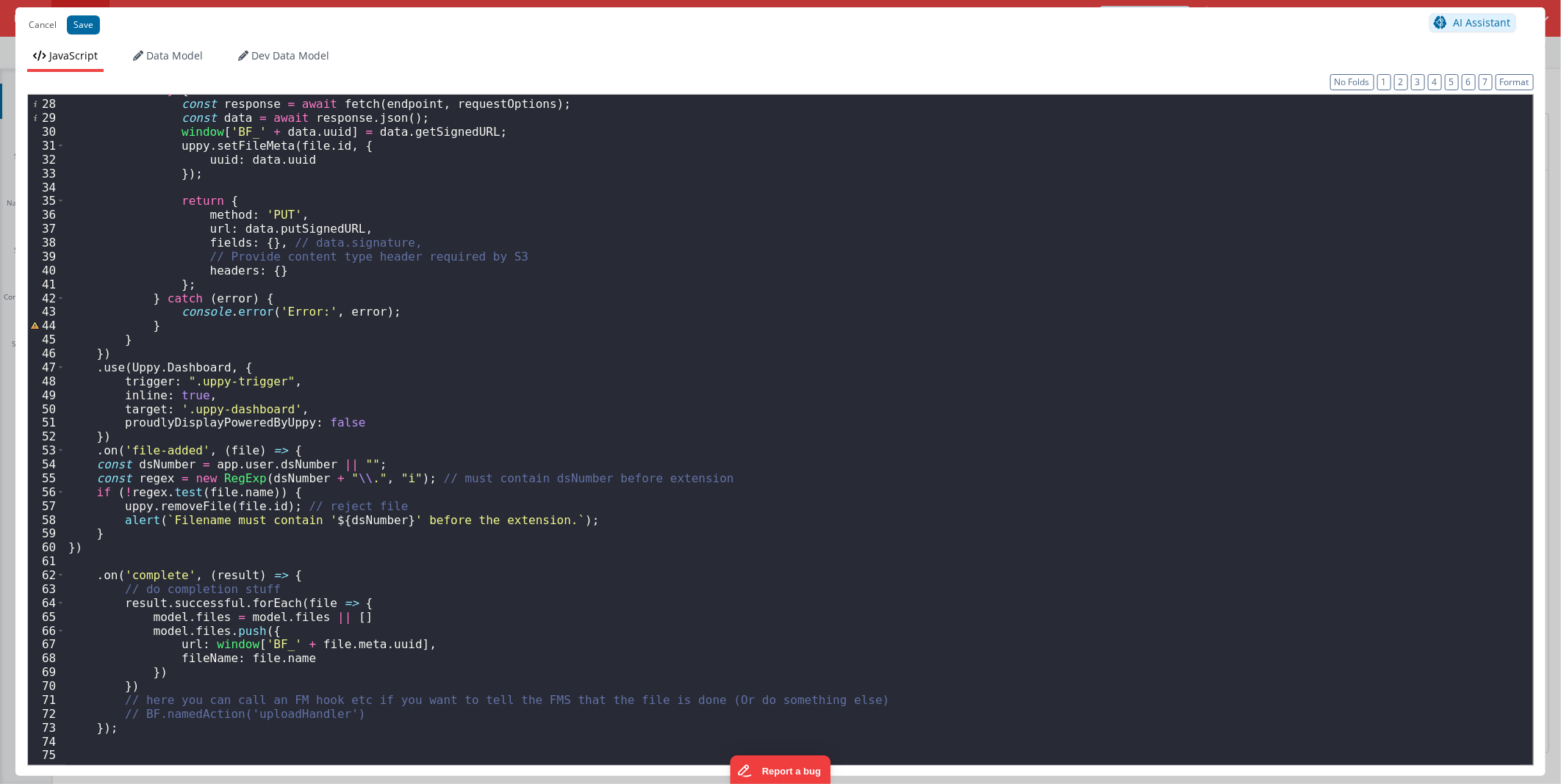
click at [942, 467] on div "try { const response = await fetch ( endpoint , requestOptions ) ; const data =…" at bounding box center [792, 431] width 1455 height 696
click at [921, 418] on div "try { const response = await fetch ( endpoint , requestOptions ) ; const data =…" at bounding box center [792, 431] width 1455 height 696
click at [805, 354] on div "try { const response = await fetch ( endpoint , requestOptions ) ; const data =…" at bounding box center [792, 431] width 1455 height 696
click at [270, 365] on div "try { const response = await fetch ( endpoint , requestOptions ) ; const data =…" at bounding box center [792, 431] width 1455 height 696
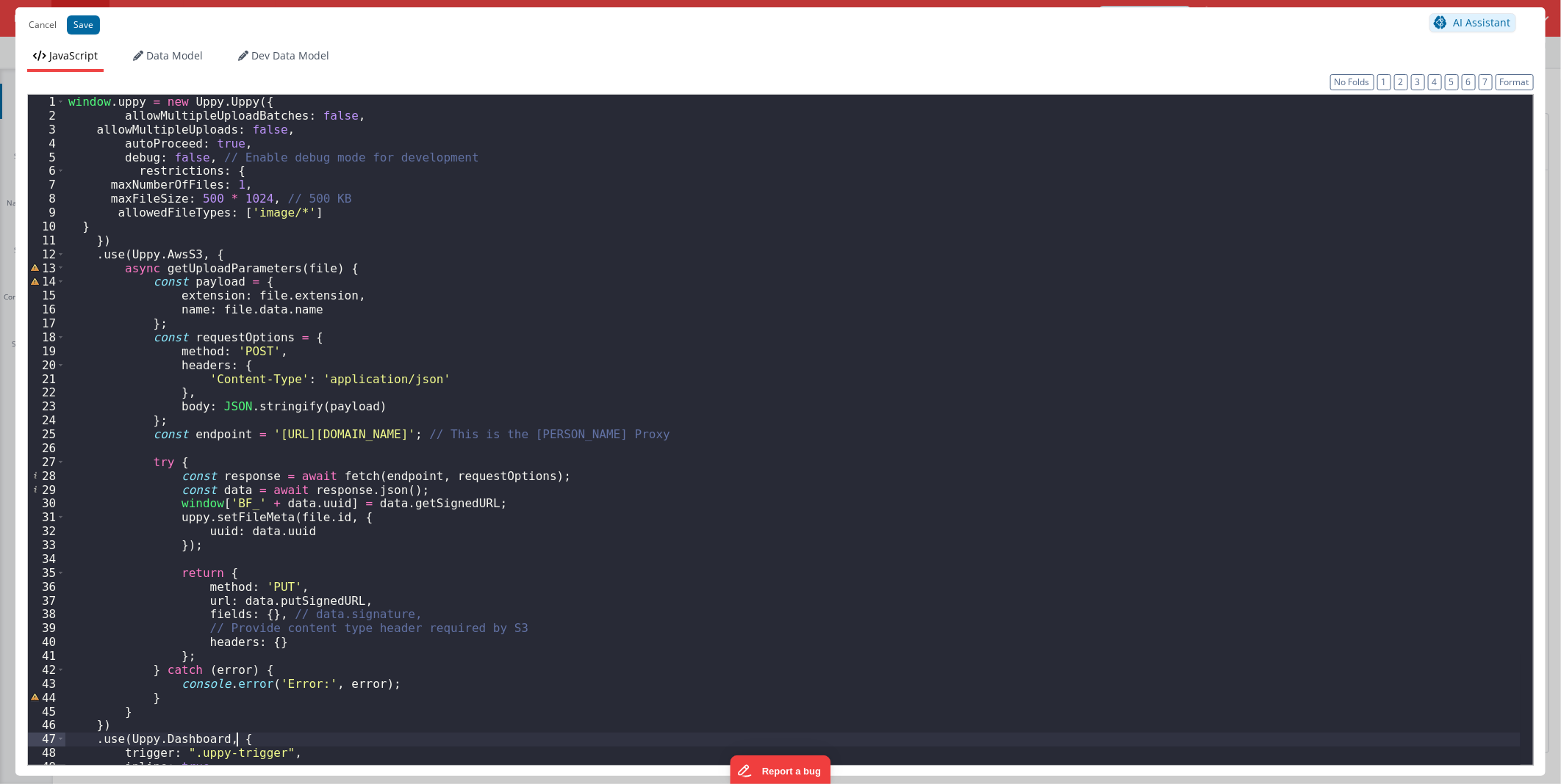
scroll to position [0, 0]
click at [906, 172] on div "window . uppy = new Uppy . Uppy ({ allowMultipleUploadBatches : false , allowMu…" at bounding box center [792, 442] width 1455 height 696
click at [450, 432] on div "window . uppy = new Uppy . Uppy ({ allowMultipleUploadBatches : false , allowMu…" at bounding box center [792, 442] width 1455 height 696
click at [539, 436] on div "window . uppy = new Uppy . Uppy ({ allowMultipleUploadBatches : false , allowMu…" at bounding box center [792, 442] width 1455 height 696
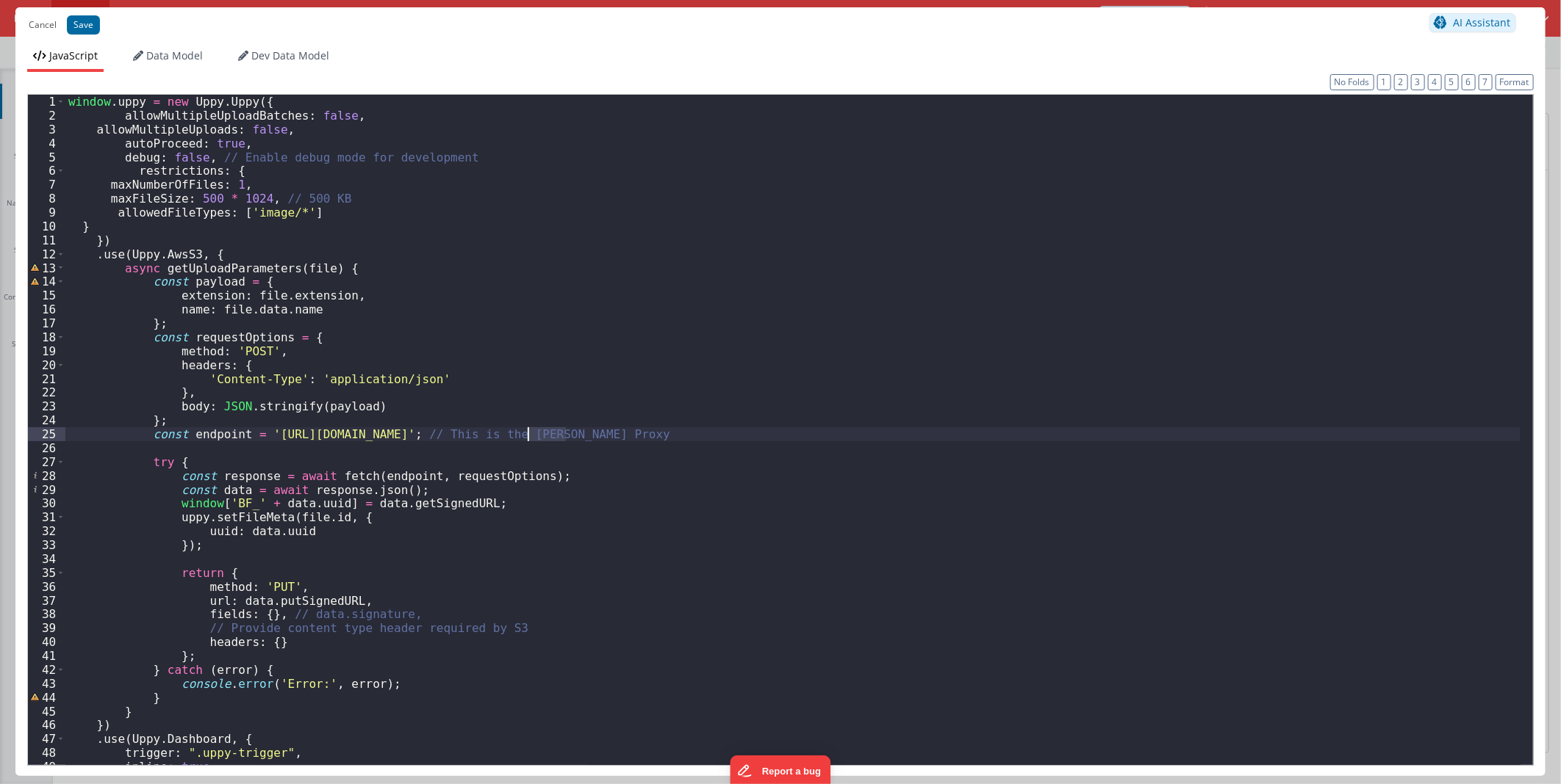
click at [539, 436] on div "window . uppy = new Uppy . Uppy ({ allowMultipleUploadBatches : false , allowMu…" at bounding box center [792, 442] width 1455 height 696
click at [692, 436] on div "window . uppy = new Uppy . Uppy ({ allowMultipleUploadBatches : false , allowMu…" at bounding box center [792, 442] width 1455 height 696
click at [28, 19] on button "Cancel" at bounding box center [42, 25] width 43 height 20
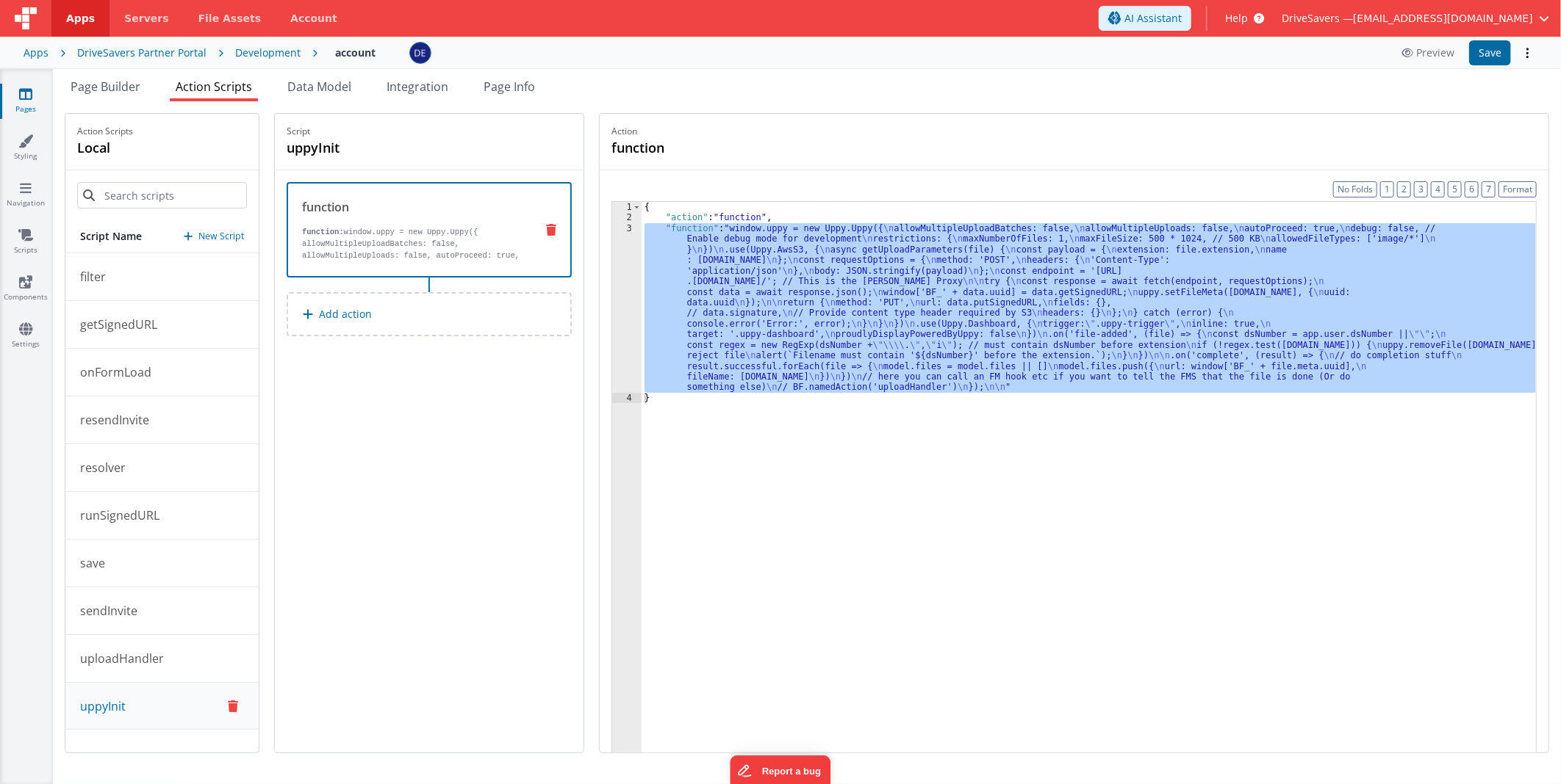
click at [1100, 583] on div "{ "action" : "function" , "function" : "window.uppy = new Uppy.Uppy({ \n allowM…" at bounding box center [1088, 511] width 894 height 618
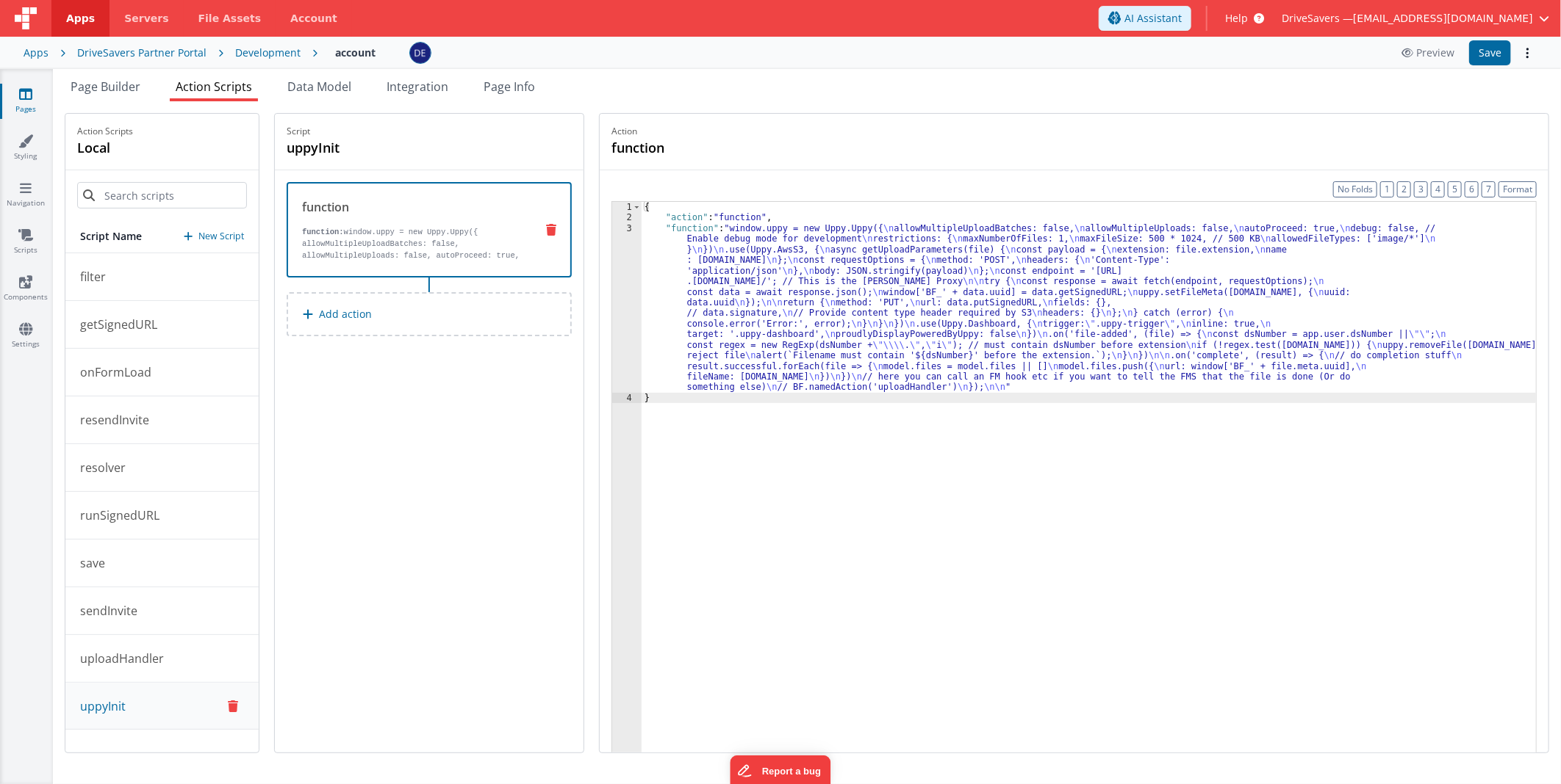
click at [854, 284] on div "{ "action" : "function" , "function" : "window.uppy = new Uppy.Uppy({ \n allowM…" at bounding box center [1088, 511] width 894 height 618
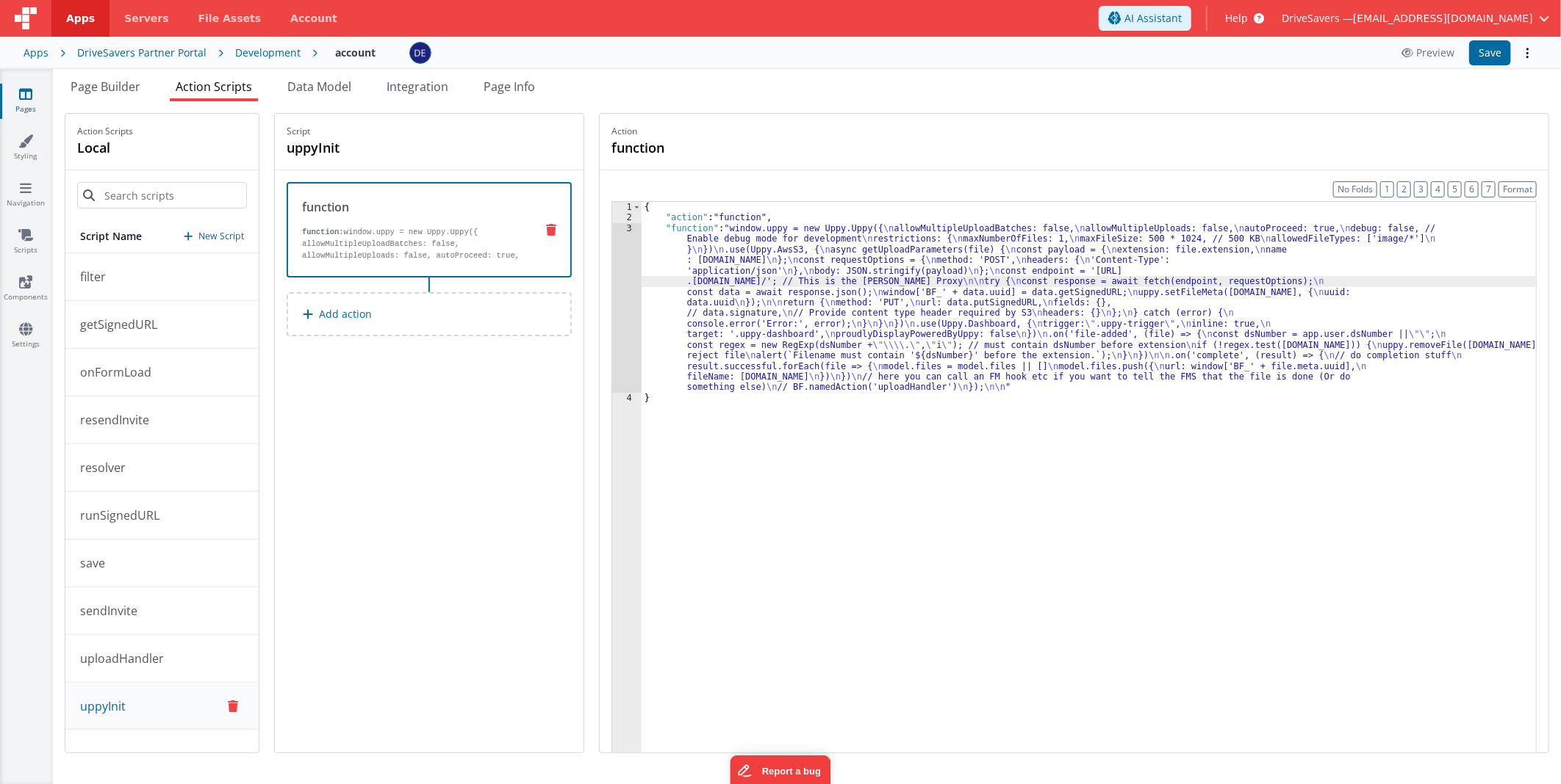
click at [641, 267] on div "3" at bounding box center [627, 308] width 30 height 170
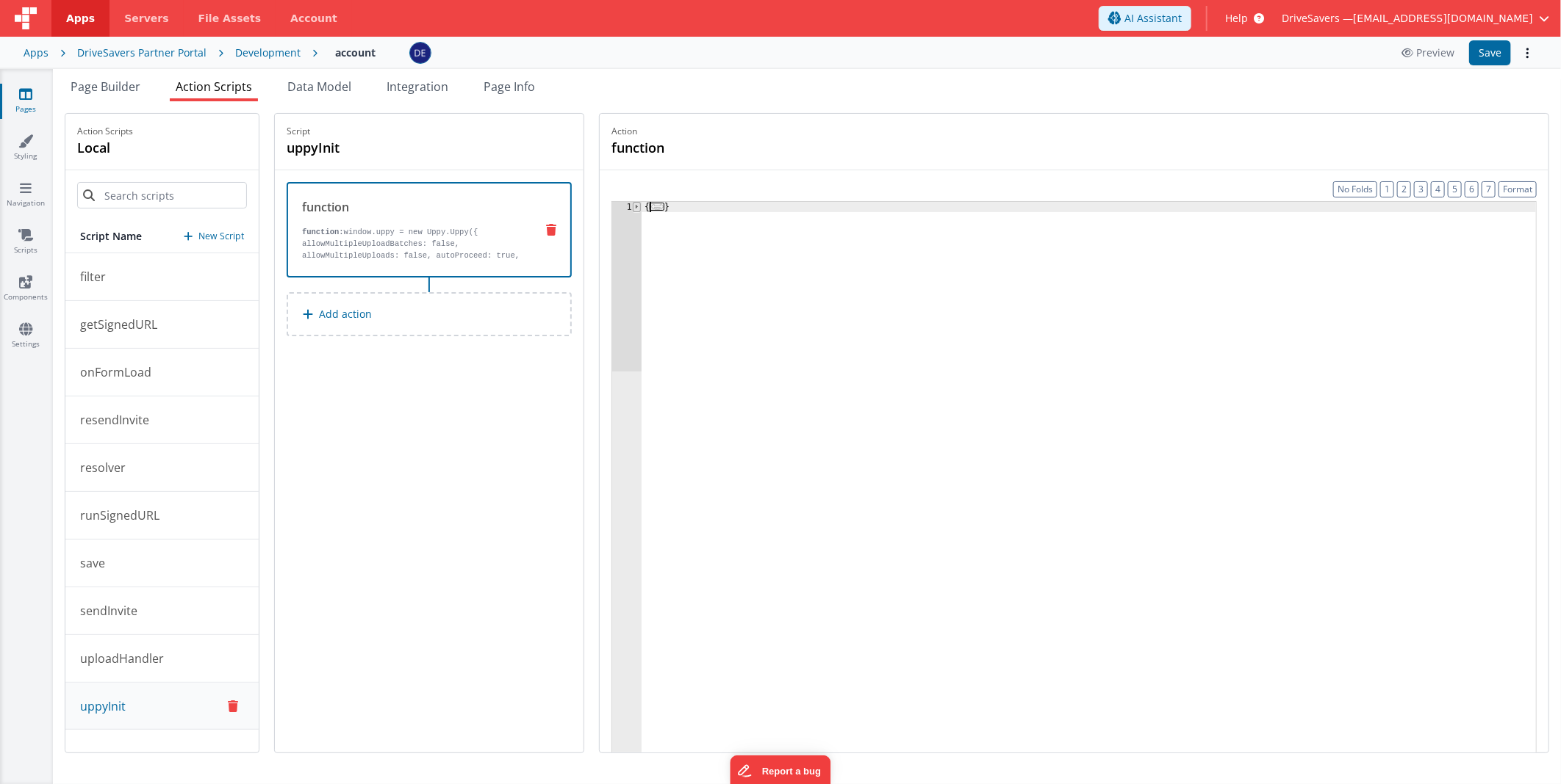
click at [641, 208] on span at bounding box center [637, 206] width 8 height 10
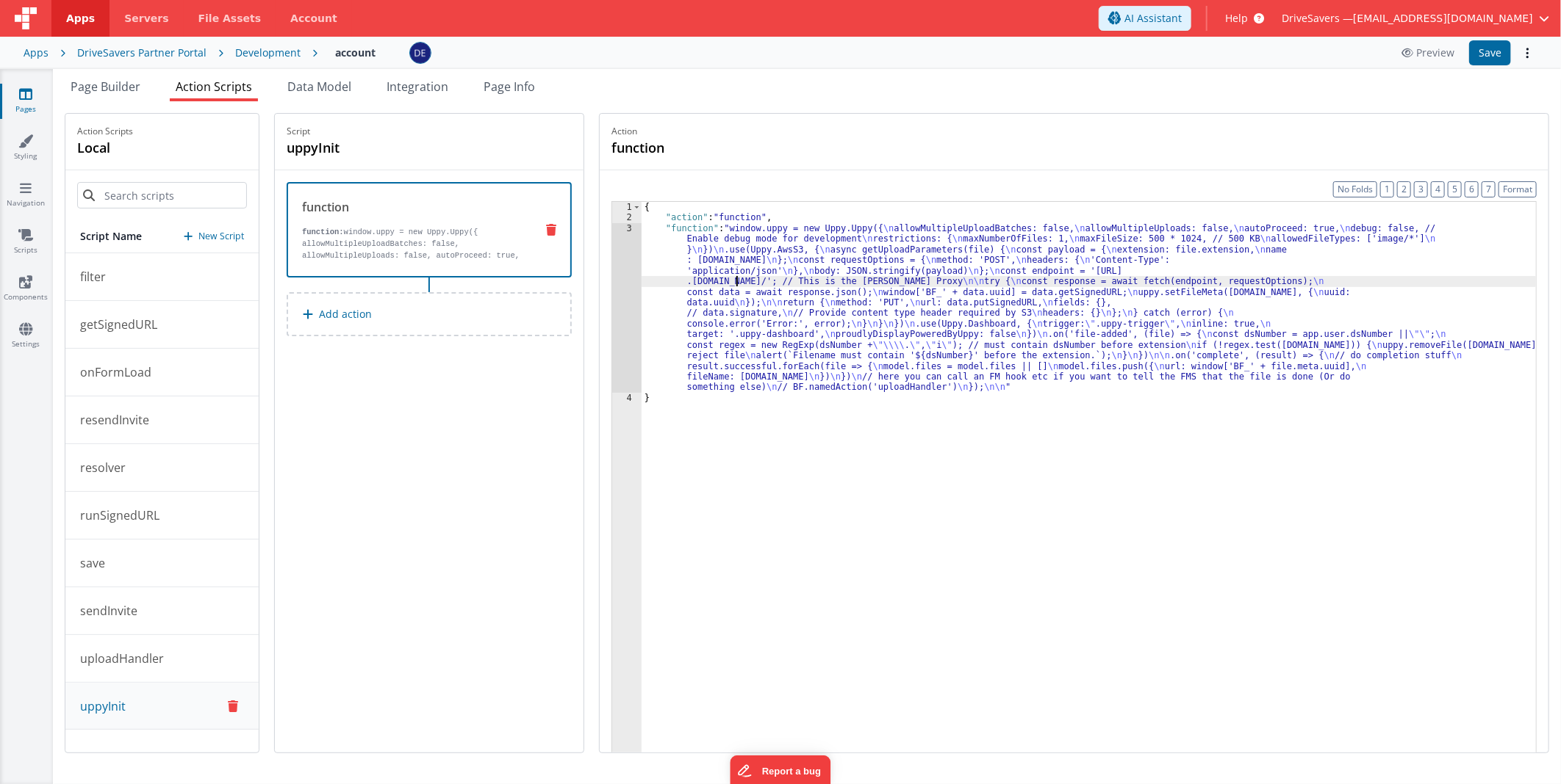
click at [746, 281] on div "{ "action" : "function" , "function" : "window.uppy = new Uppy.Uppy({ \n allowM…" at bounding box center [1088, 511] width 894 height 618
click at [629, 269] on div "3" at bounding box center [627, 308] width 30 height 170
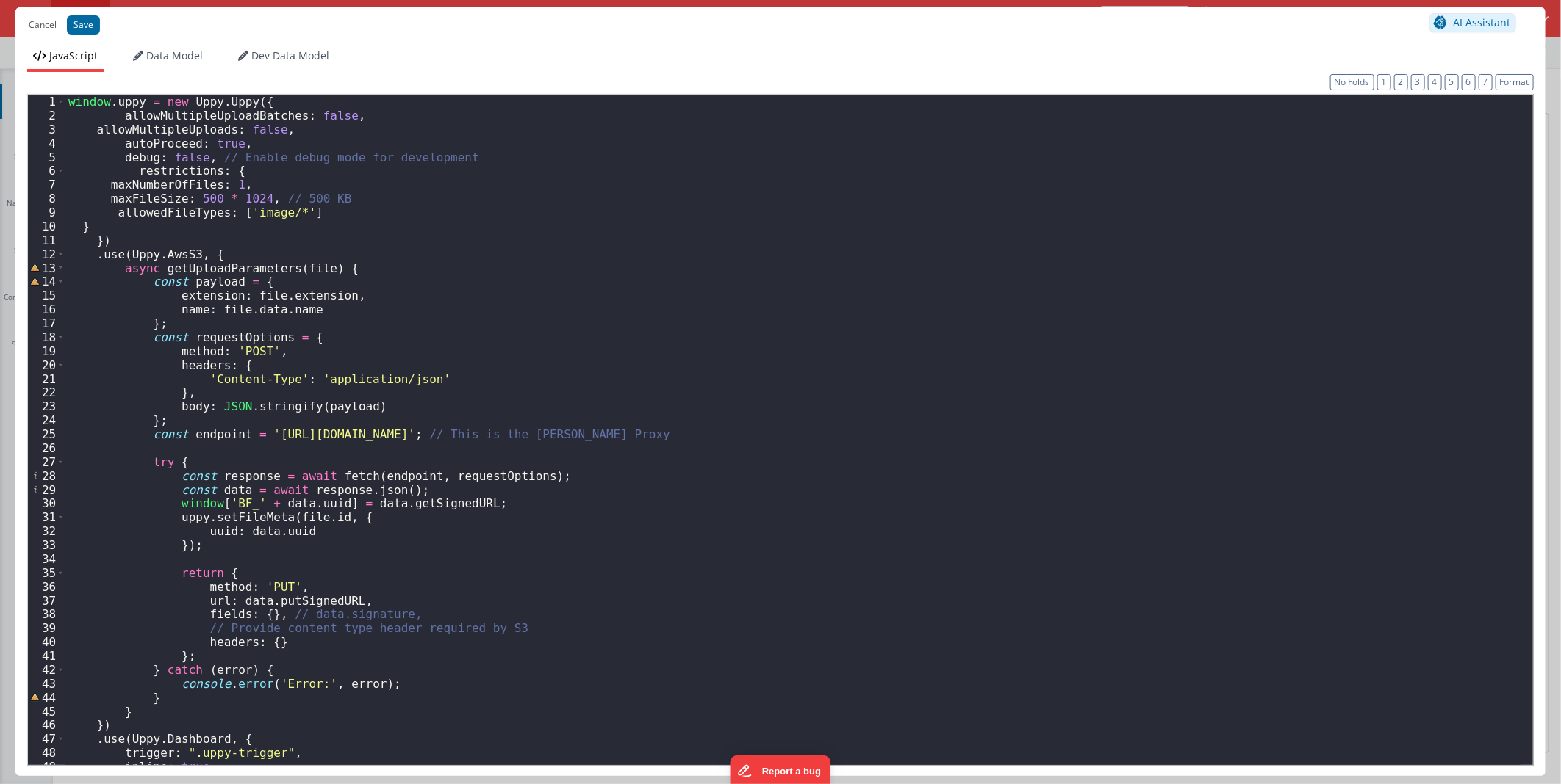
click at [436, 364] on div "window . uppy = new Uppy . Uppy ({ allowMultipleUploadBatches : false , allowMu…" at bounding box center [792, 443] width 1455 height 698
click at [355, 252] on div "window . uppy = new Uppy . Uppy ({ allowMultipleUploadBatches : false , allowMu…" at bounding box center [792, 443] width 1455 height 698
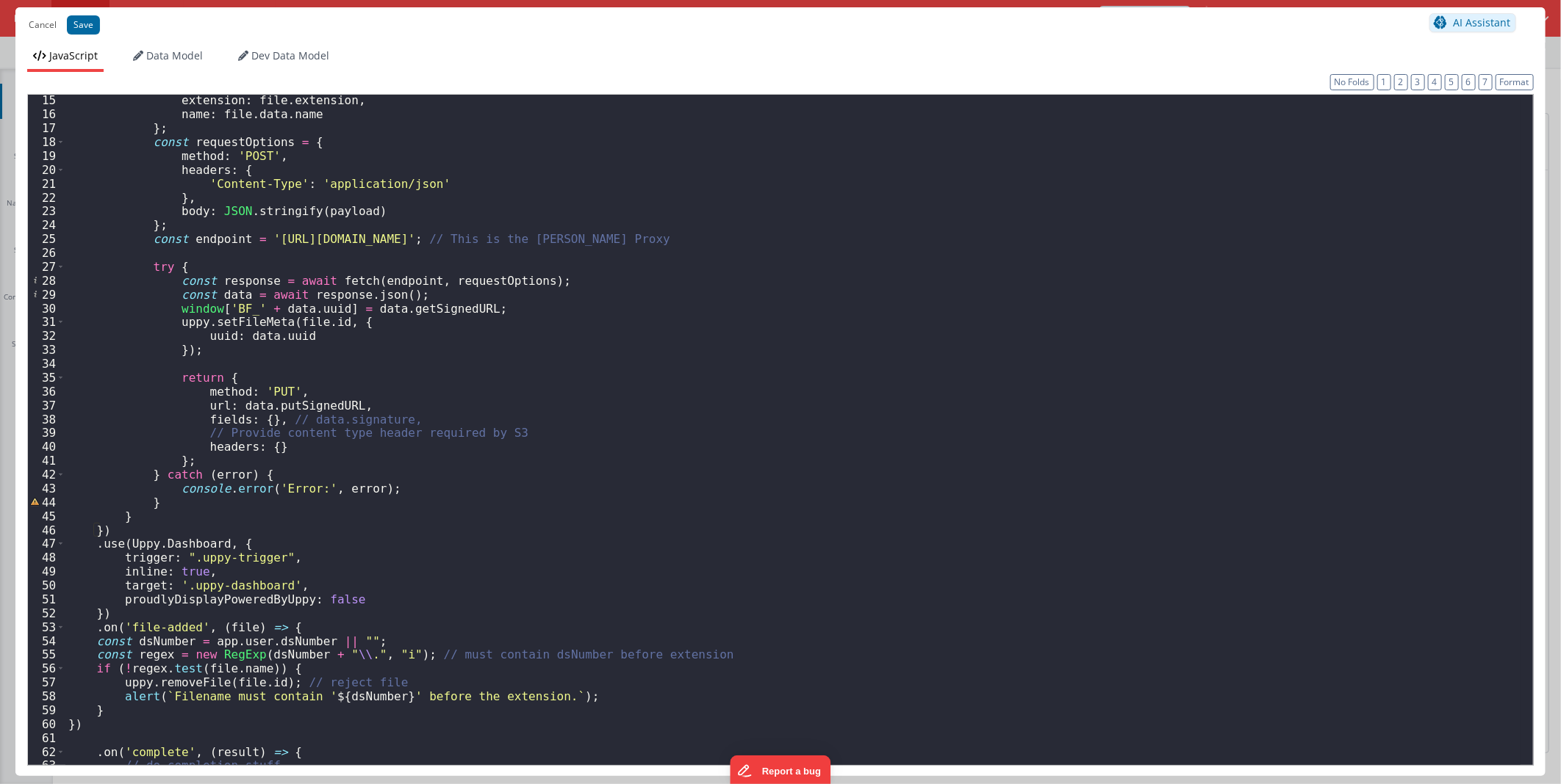
scroll to position [370, 0]
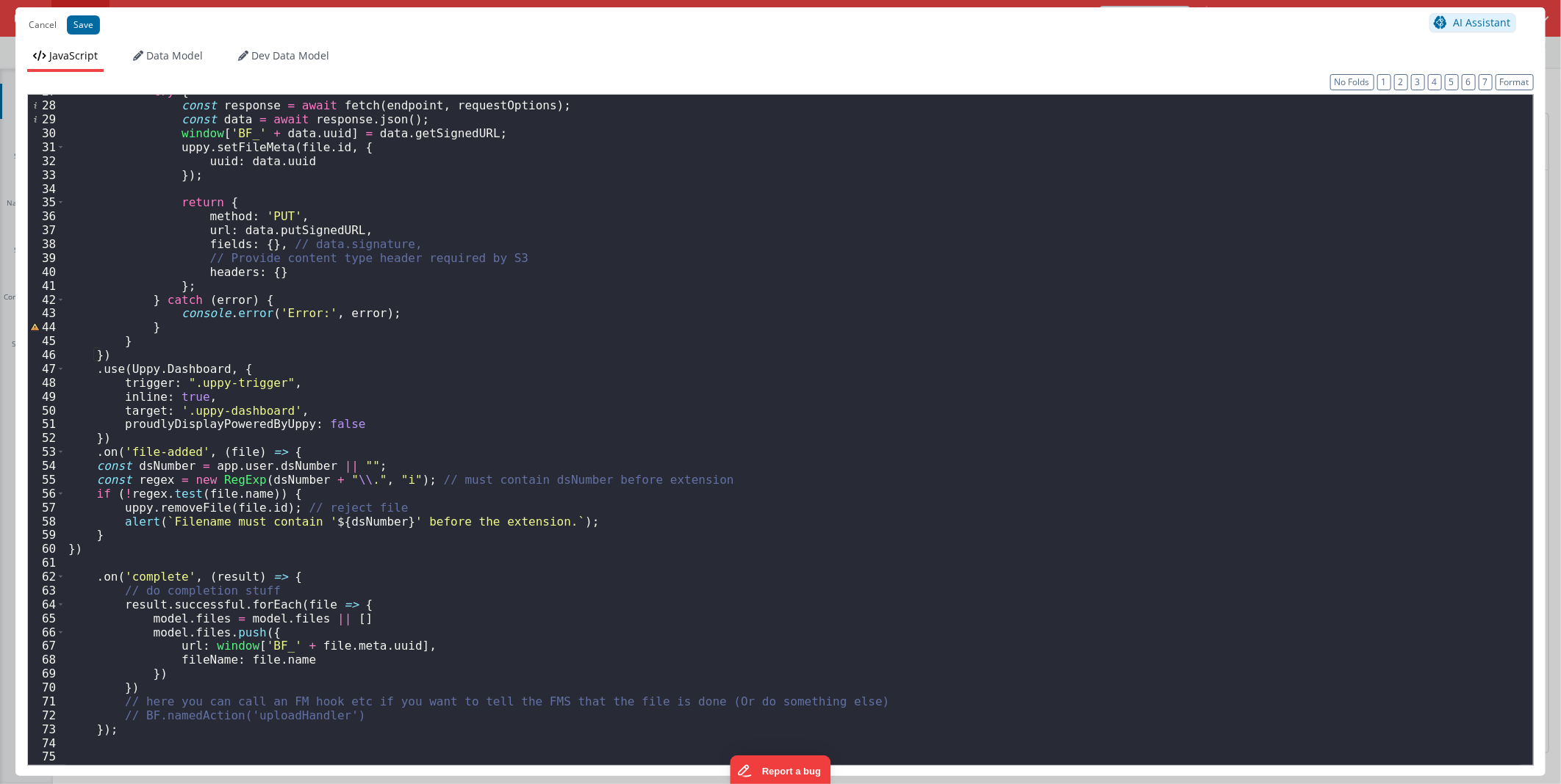
click at [1024, 258] on div "try { const response = await fetch ( endpoint , requestOptions ) ; const data =…" at bounding box center [792, 433] width 1455 height 698
click at [687, 224] on div "try { const response = await fetch ( endpoint , requestOptions ) ; const data =…" at bounding box center [792, 433] width 1455 height 698
click at [51, 30] on button "Cancel" at bounding box center [42, 25] width 43 height 20
